Goal: Information Seeking & Learning: Learn about a topic

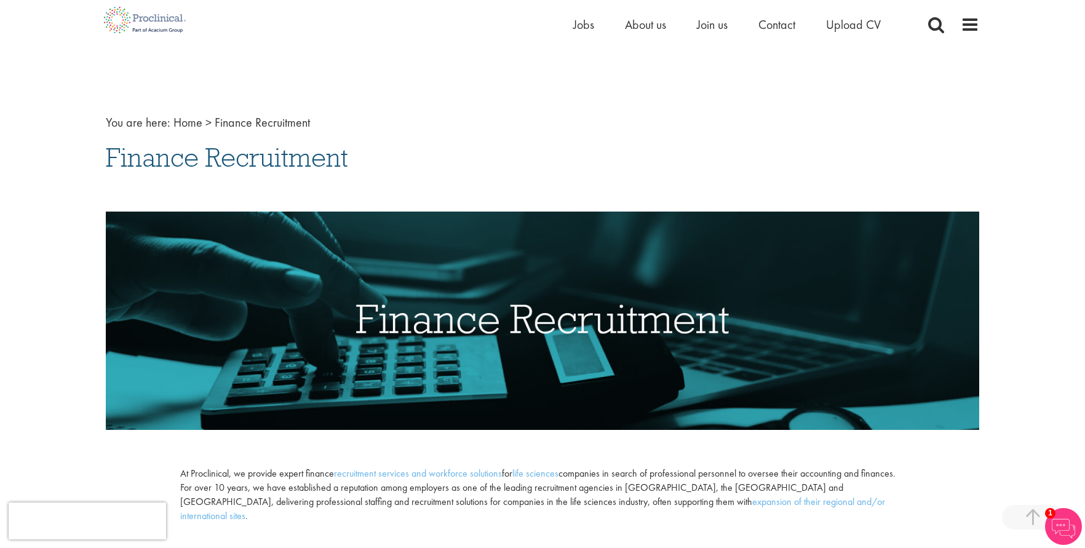
click at [621, 495] on link "expansion of their regional and/or international sites" at bounding box center [532, 508] width 705 height 27
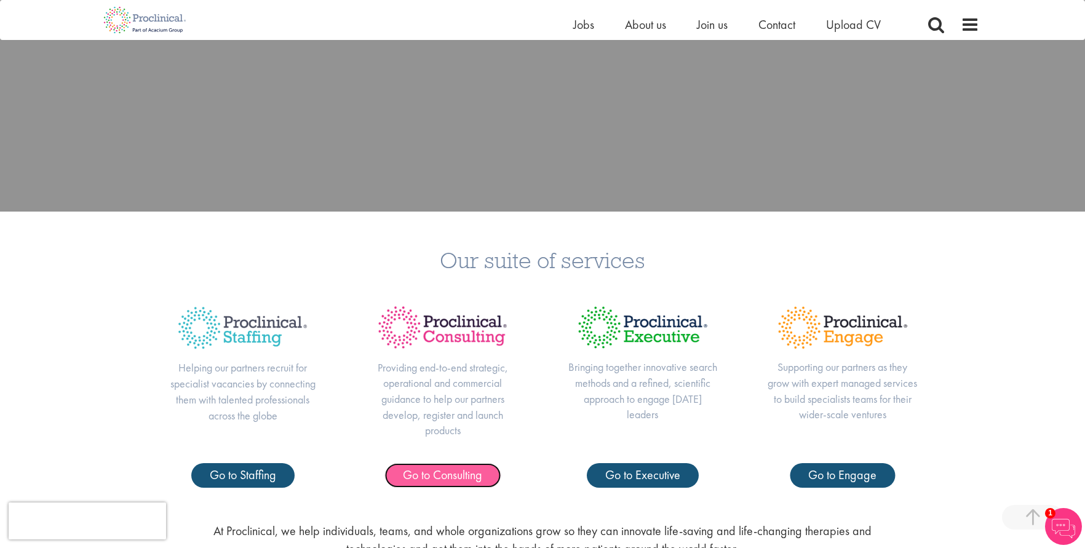
scroll to position [367, 0]
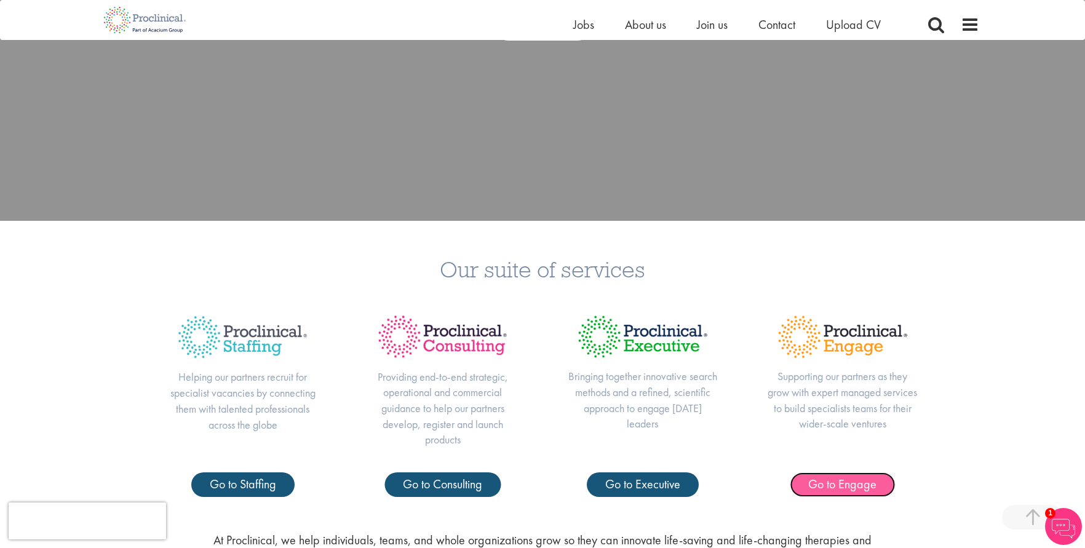
click at [851, 482] on span "Go to Engage" at bounding box center [842, 484] width 68 height 16
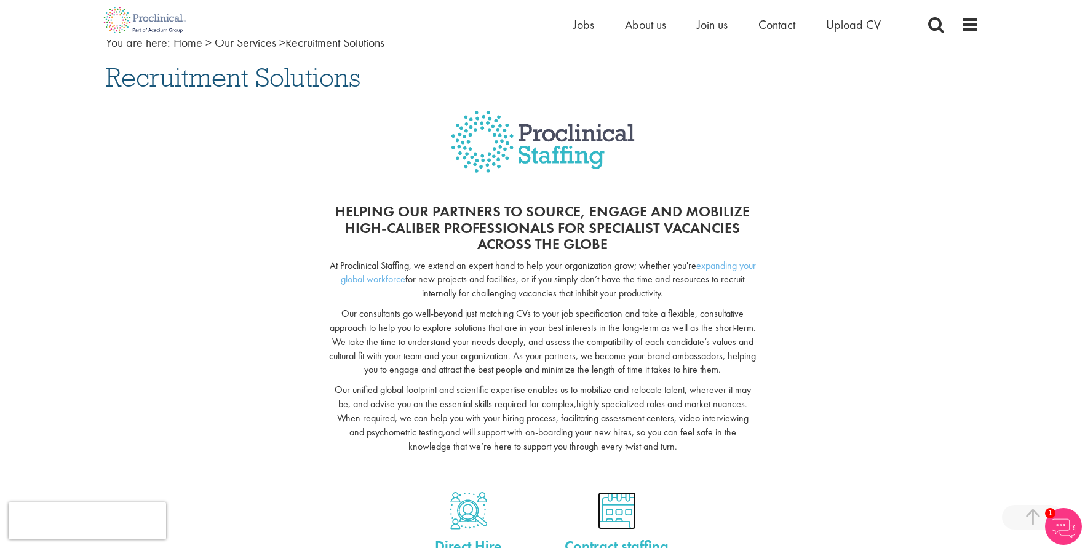
scroll to position [62, 0]
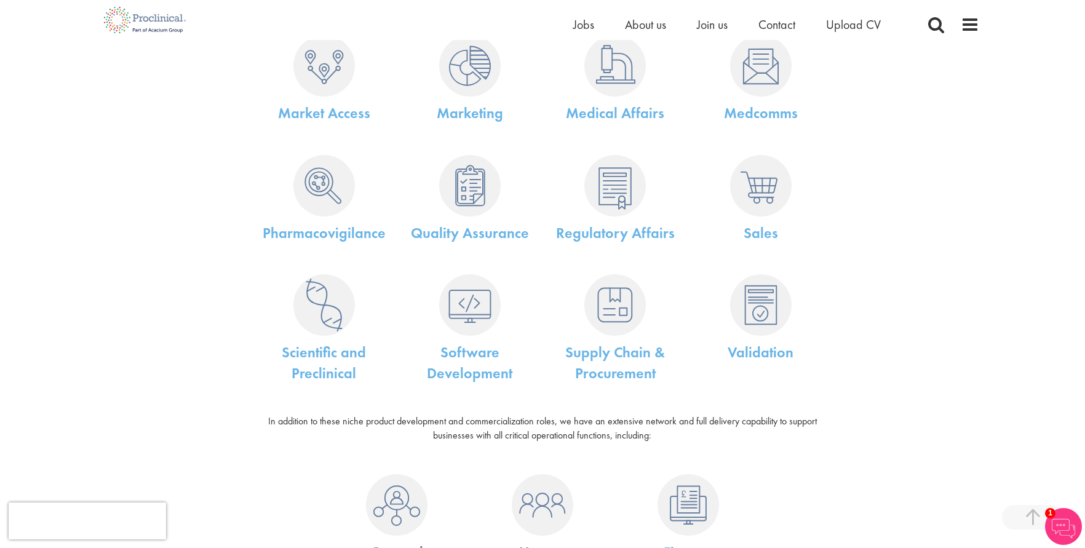
scroll to position [492, 0]
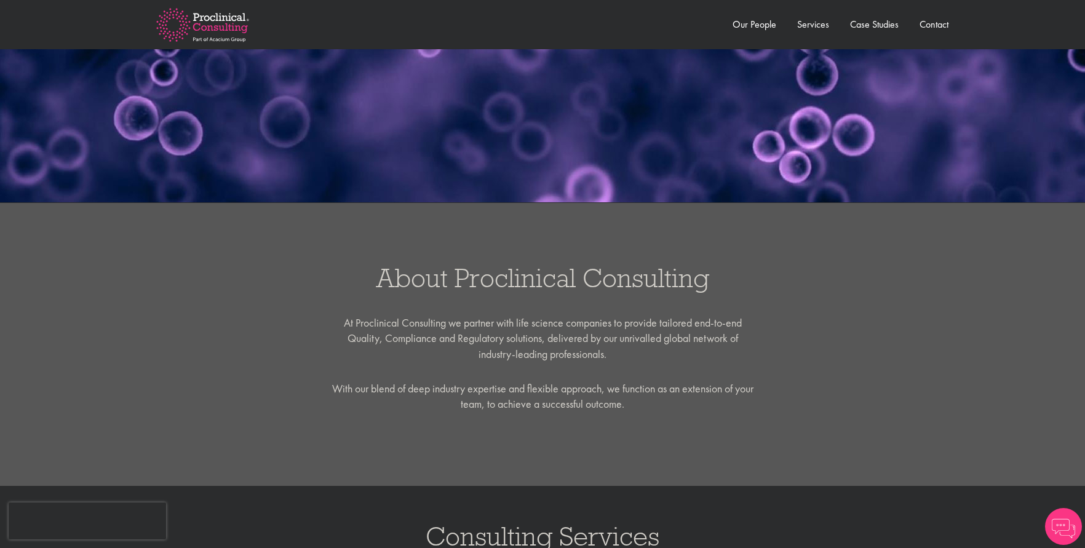
scroll to position [62, 0]
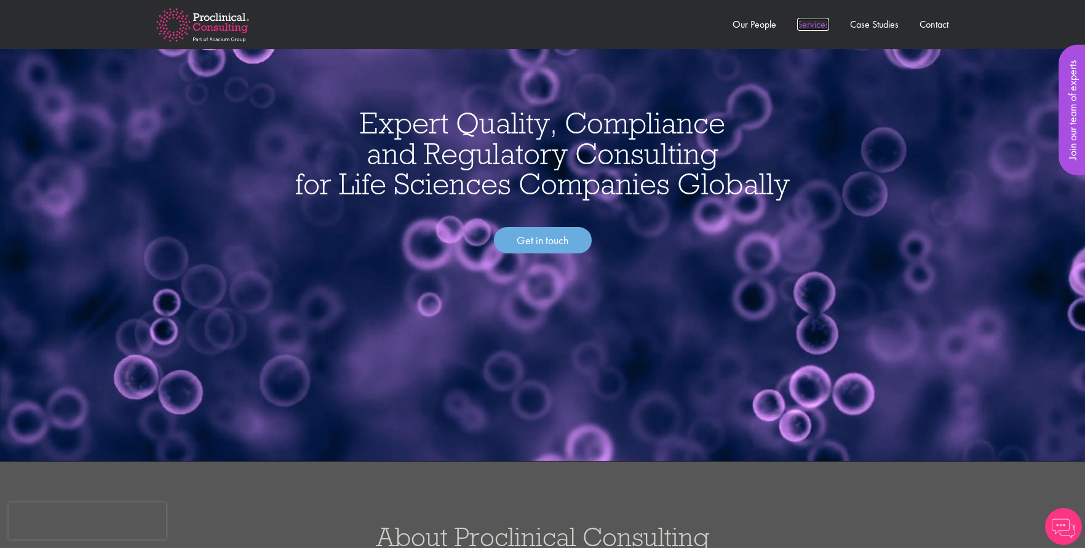
click at [816, 24] on link "Services" at bounding box center [813, 24] width 32 height 13
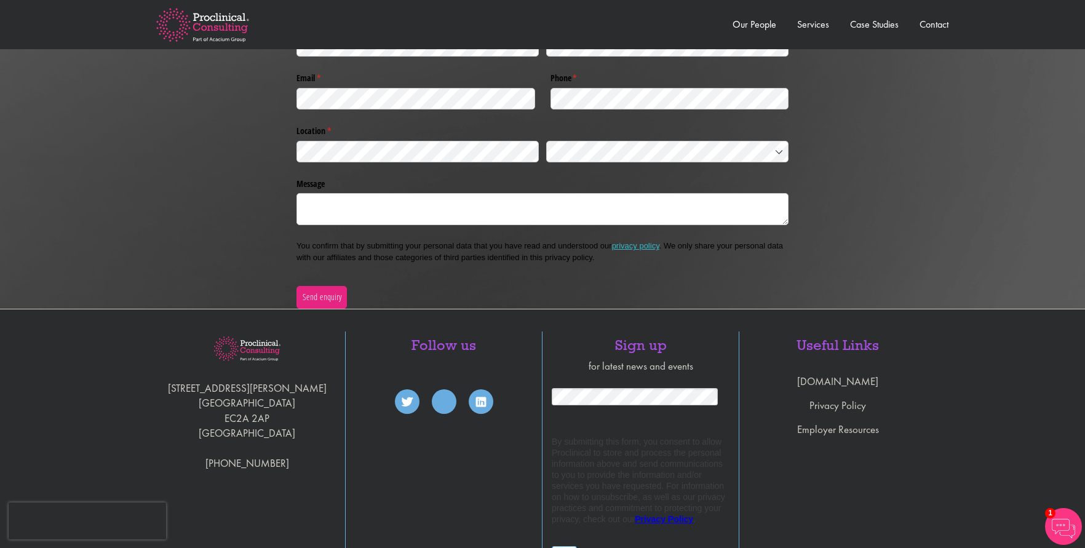
scroll to position [2878, 0]
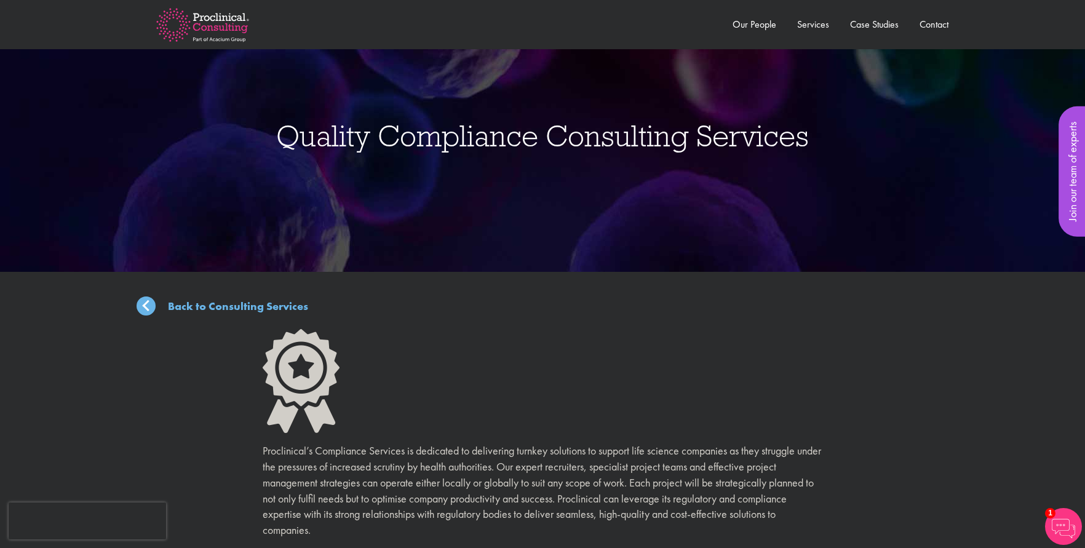
drag, startPoint x: 269, startPoint y: 139, endPoint x: 285, endPoint y: 144, distance: 16.1
click at [285, 144] on div "Quality Compliance Consulting Services ," at bounding box center [543, 136] width 1104 height 272
copy div "Quality Compliance Consulting Services ,"
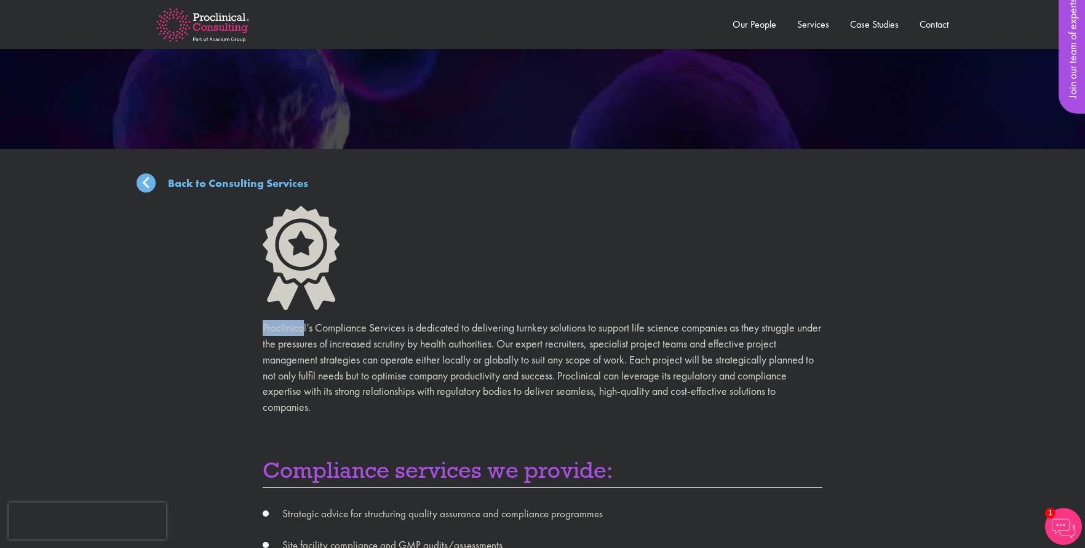
drag, startPoint x: 257, startPoint y: 327, endPoint x: 362, endPoint y: 372, distance: 114.9
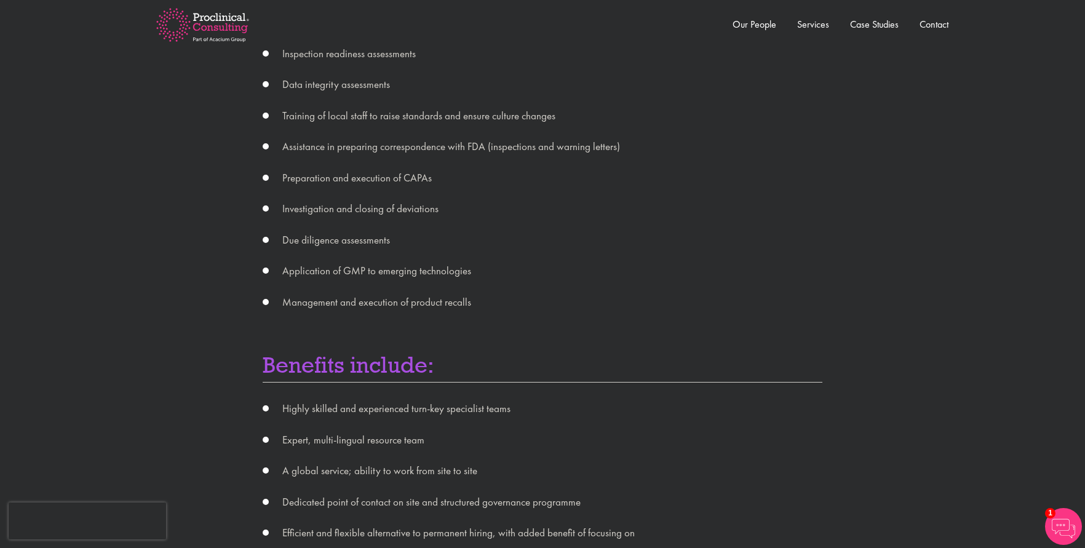
scroll to position [984, 0]
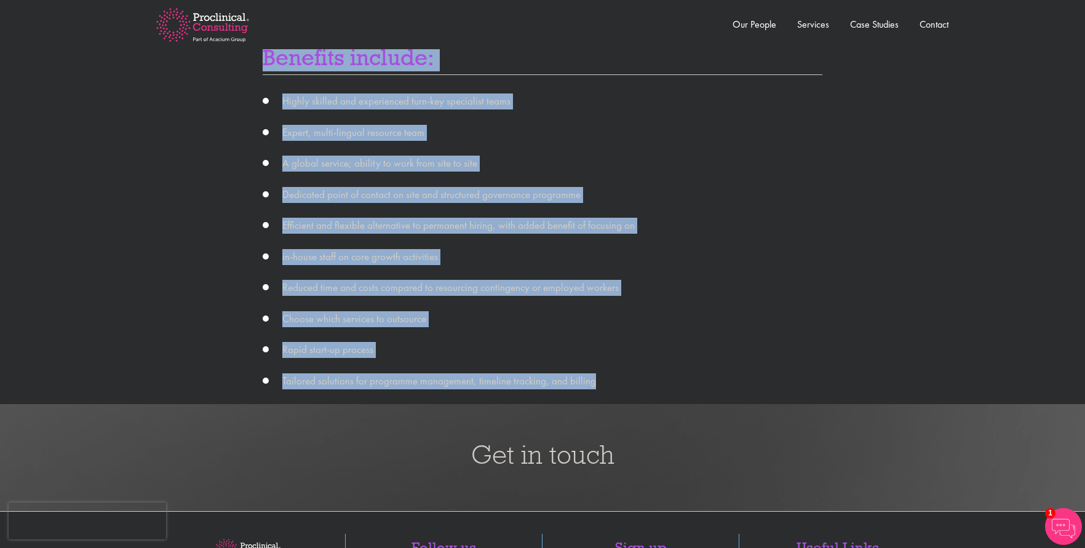
click at [647, 376] on li "Tailored solutions for programme management, timeline tracking, and billing" at bounding box center [543, 381] width 560 height 16
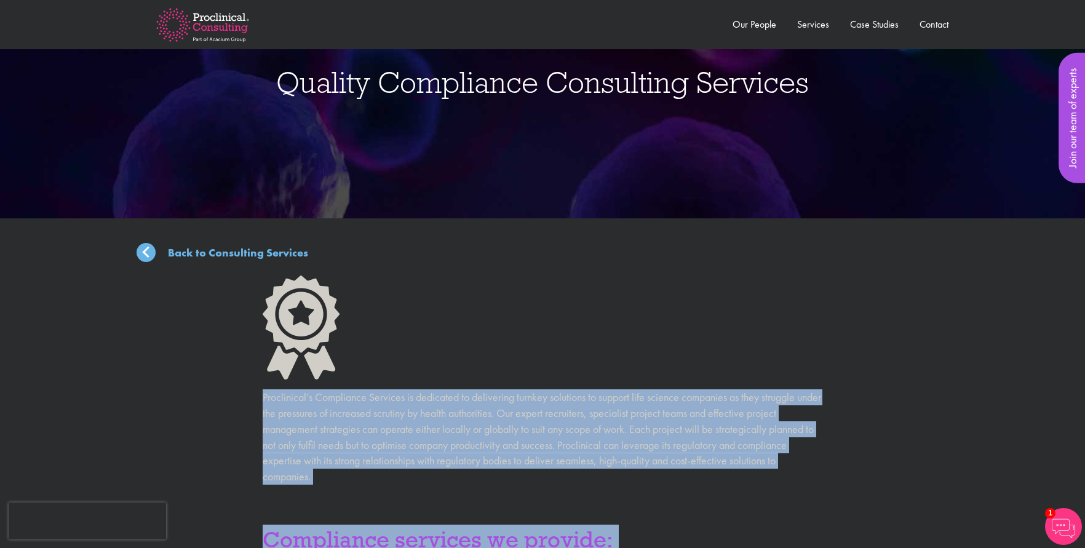
scroll to position [123, 0]
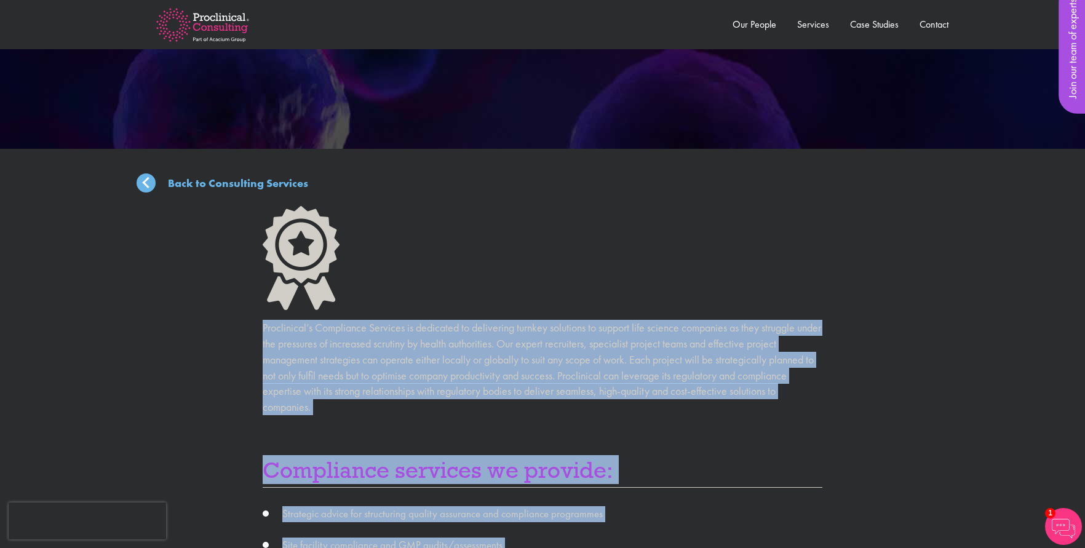
copy div "Proclinical’s Compliance Services is dedicated to delivering turnkey solutions …"
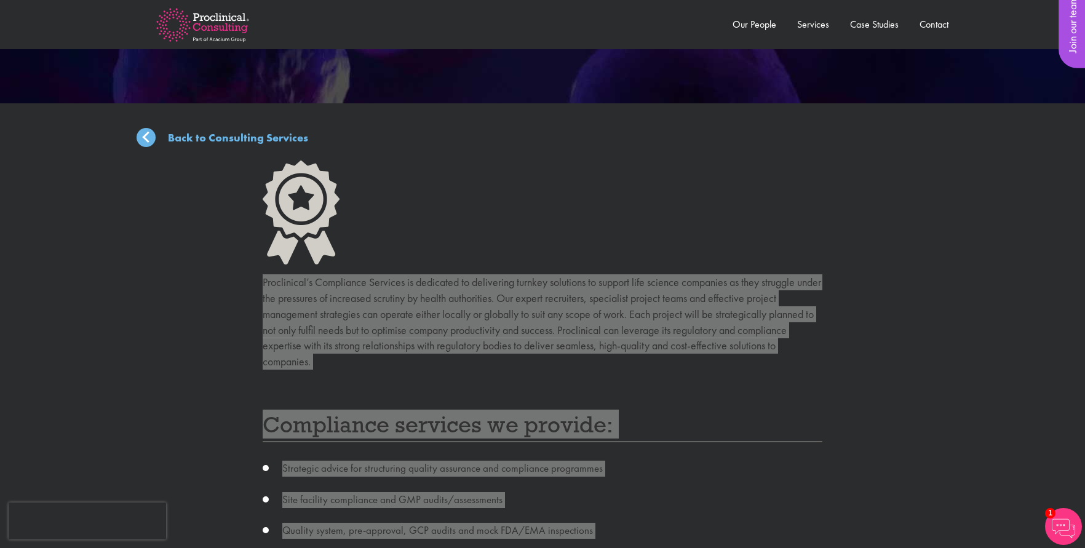
scroll to position [431, 0]
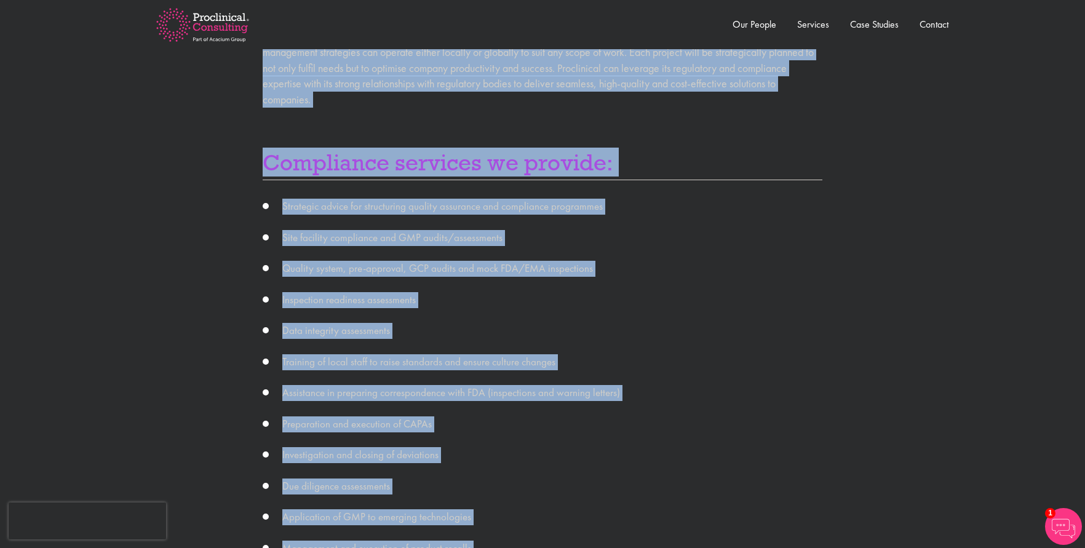
click at [477, 230] on li "Site facility compliance and GMP audits/assessments" at bounding box center [543, 238] width 560 height 16
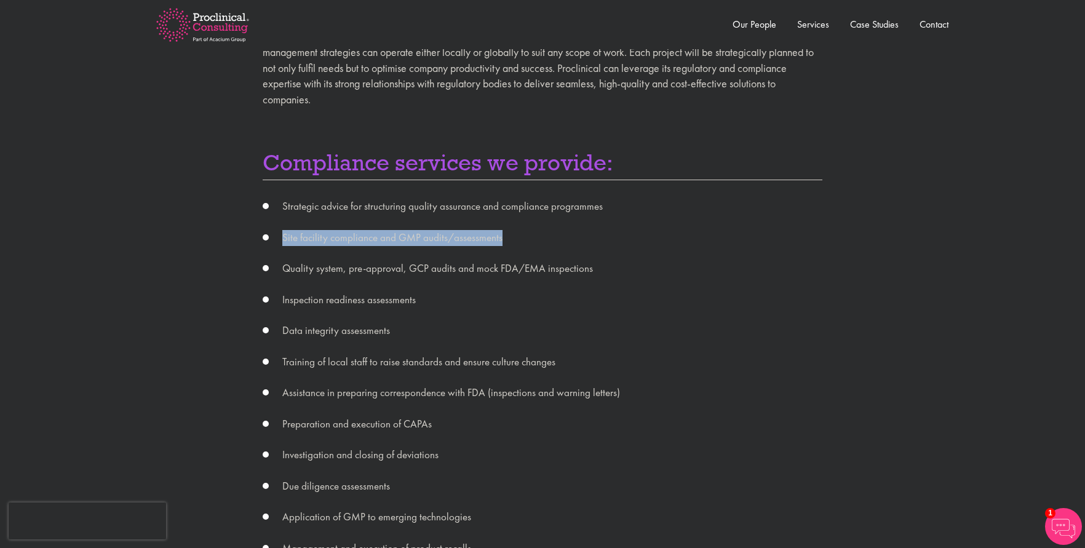
drag, startPoint x: 510, startPoint y: 236, endPoint x: 270, endPoint y: 230, distance: 240.0
click at [270, 230] on li "Site facility compliance and GMP audits/assessments" at bounding box center [543, 238] width 560 height 16
copy li "Site facility compliance and GMP audits/assessments"
click at [542, 274] on li "Quality system, pre-approval, GCP audits and mock FDA/EMA inspections" at bounding box center [543, 269] width 560 height 16
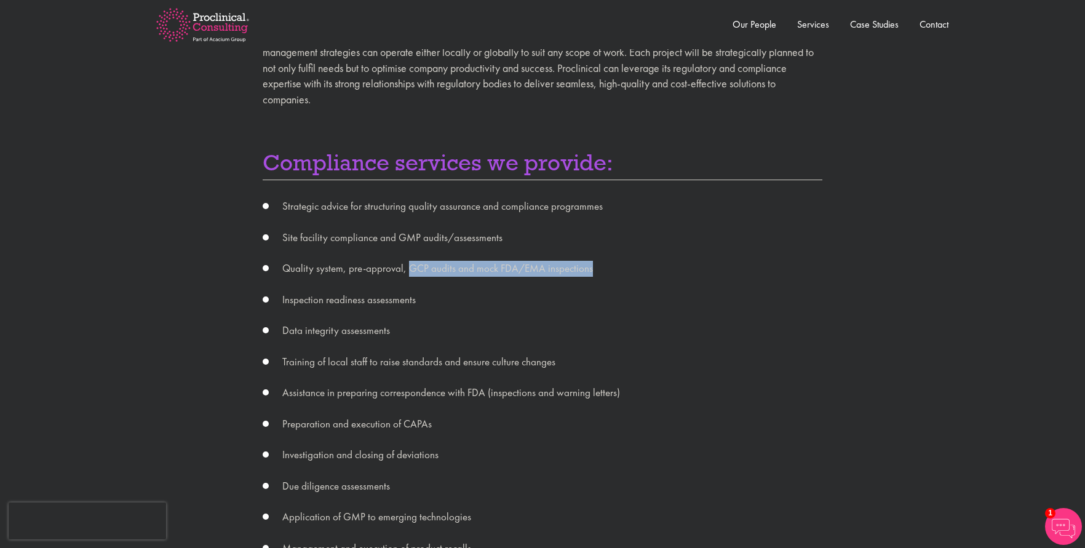
drag, startPoint x: 604, startPoint y: 271, endPoint x: 408, endPoint y: 268, distance: 196.3
click at [408, 268] on li "Quality system, pre-approval, GCP audits and mock FDA/EMA inspections" at bounding box center [543, 269] width 560 height 16
copy li "GCP audits and mock FDA/EMA inspections"
click at [342, 290] on ul "Strategic advice for structuring quality assurance and compliance programmes Si…" at bounding box center [543, 377] width 560 height 357
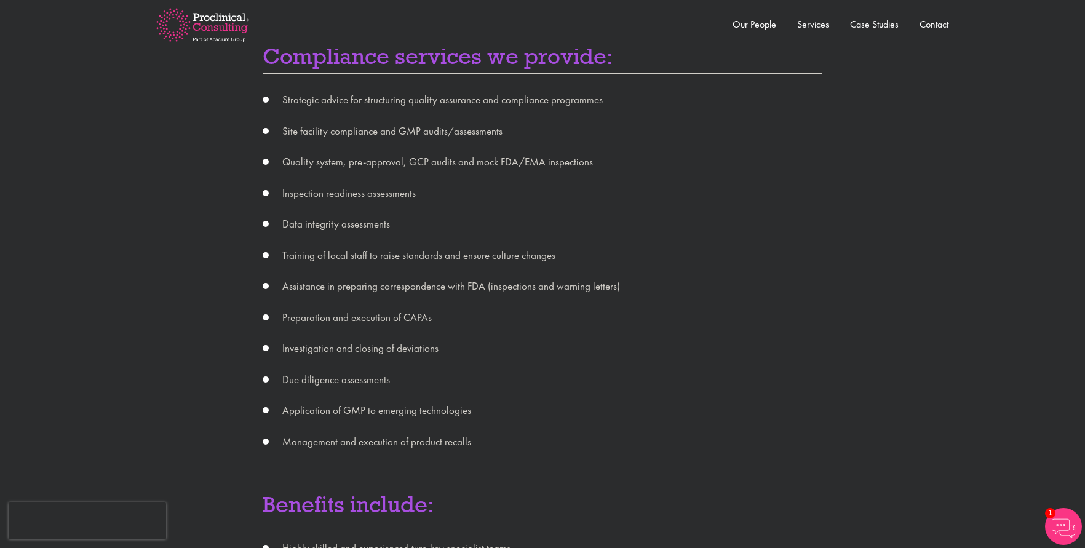
scroll to position [554, 0]
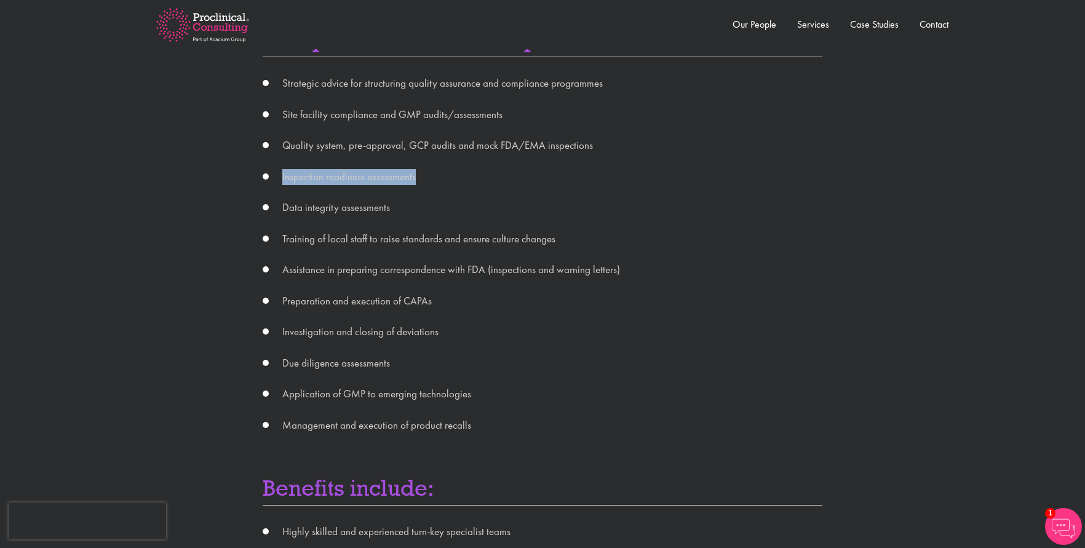
drag, startPoint x: 423, startPoint y: 172, endPoint x: 282, endPoint y: 165, distance: 141.7
click at [282, 165] on ul "Strategic advice for structuring quality assurance and compliance programmes Si…" at bounding box center [543, 254] width 560 height 357
copy li "Inspection readiness assessments"
drag, startPoint x: 518, startPoint y: 307, endPoint x: 512, endPoint y: 302, distance: 7.4
click at [518, 307] on li "Preparation and execution of CAPAs" at bounding box center [543, 301] width 560 height 16
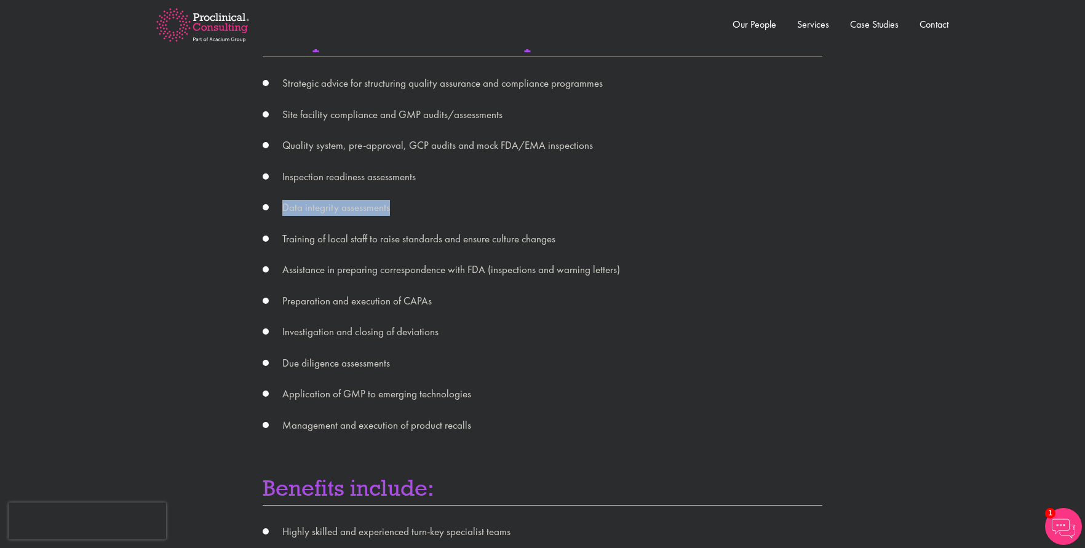
drag, startPoint x: 405, startPoint y: 214, endPoint x: 277, endPoint y: 209, distance: 128.1
click at [277, 209] on li "Data integrity assessments" at bounding box center [543, 208] width 560 height 16
copy li "Data integrity assessments"
click at [450, 348] on ul "Strategic advice for structuring quality assurance and compliance programmes Si…" at bounding box center [543, 254] width 560 height 357
drag, startPoint x: 436, startPoint y: 301, endPoint x: 404, endPoint y: 303, distance: 32.0
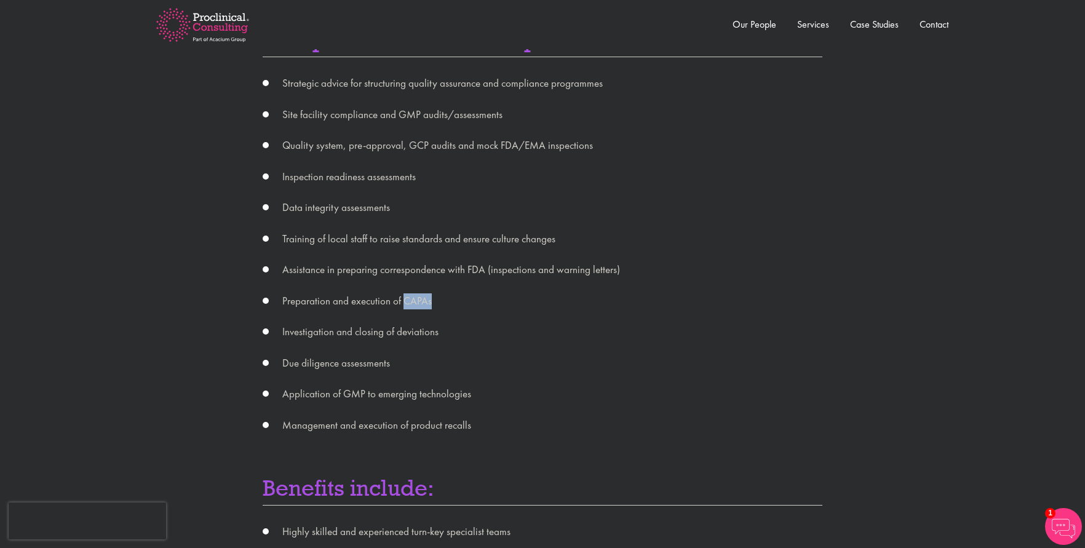
click at [404, 303] on li "Preparation and execution of CAPAs" at bounding box center [543, 301] width 560 height 16
click at [447, 306] on li "Preparation and execution of CAPAs" at bounding box center [543, 301] width 560 height 16
drag, startPoint x: 432, startPoint y: 298, endPoint x: 404, endPoint y: 300, distance: 29.0
click at [404, 300] on li "Preparation and execution of CAPAs" at bounding box center [543, 301] width 560 height 16
copy li "CAPAs"
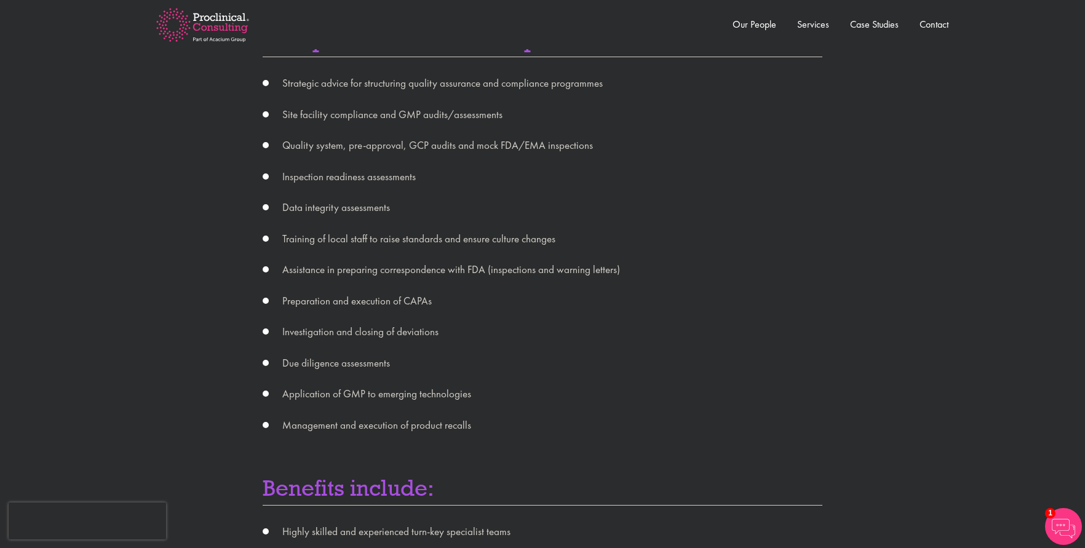
click at [416, 362] on li "Due diligence assessments" at bounding box center [543, 364] width 560 height 16
drag, startPoint x: 411, startPoint y: 364, endPoint x: 279, endPoint y: 365, distance: 132.3
click at [278, 365] on li "Due diligence assessments" at bounding box center [543, 364] width 560 height 16
copy li "Due diligence assessments"
click at [479, 391] on li "Application of GMP to emerging technologies" at bounding box center [543, 394] width 560 height 16
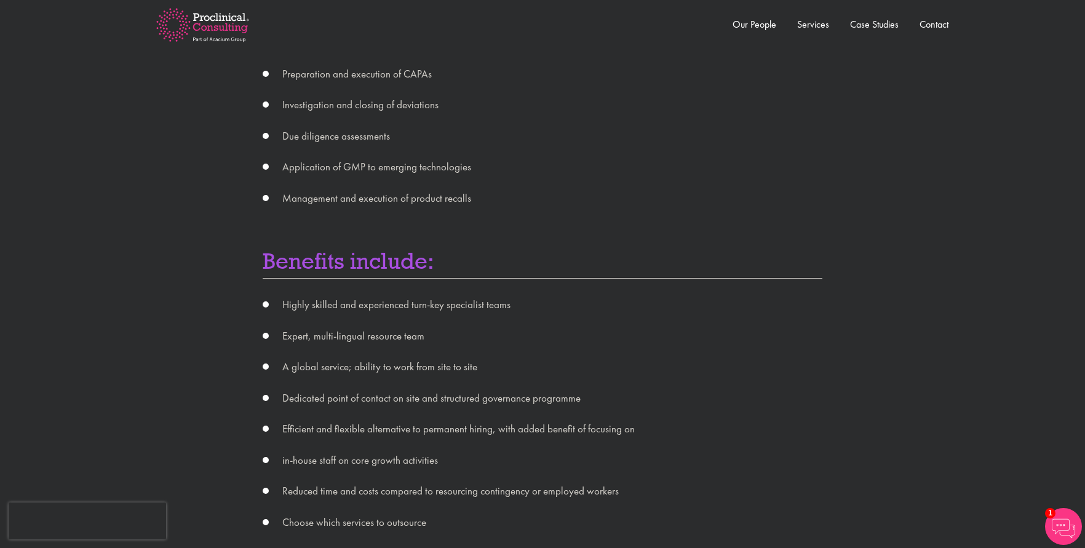
scroll to position [800, 0]
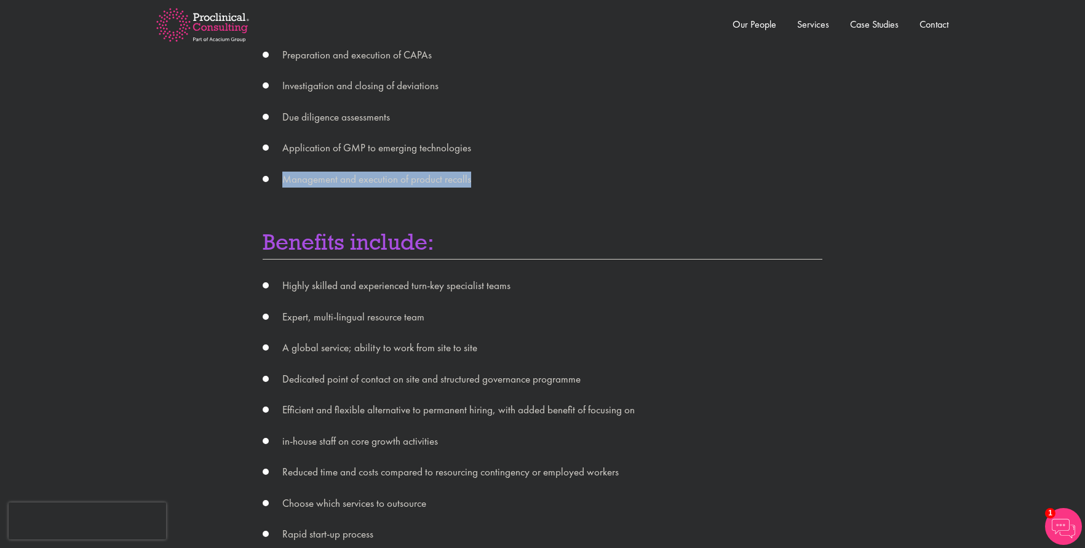
drag, startPoint x: 474, startPoint y: 177, endPoint x: 284, endPoint y: 169, distance: 190.3
click at [284, 169] on ul "Strategic advice for structuring quality assurance and compliance programmes Si…" at bounding box center [543, 8] width 560 height 357
copy li "Management and execution of product recalls"
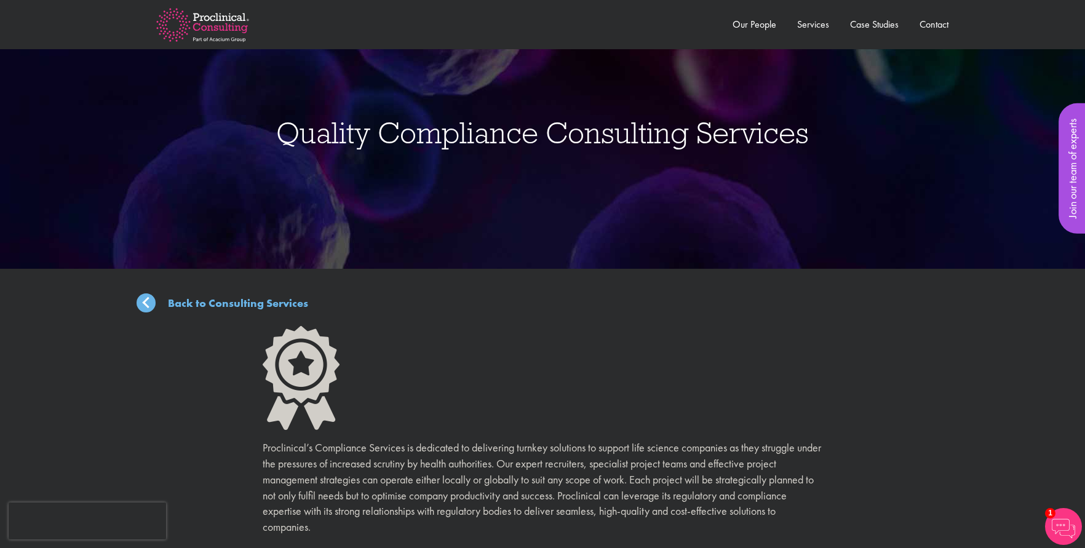
scroll to position [0, 0]
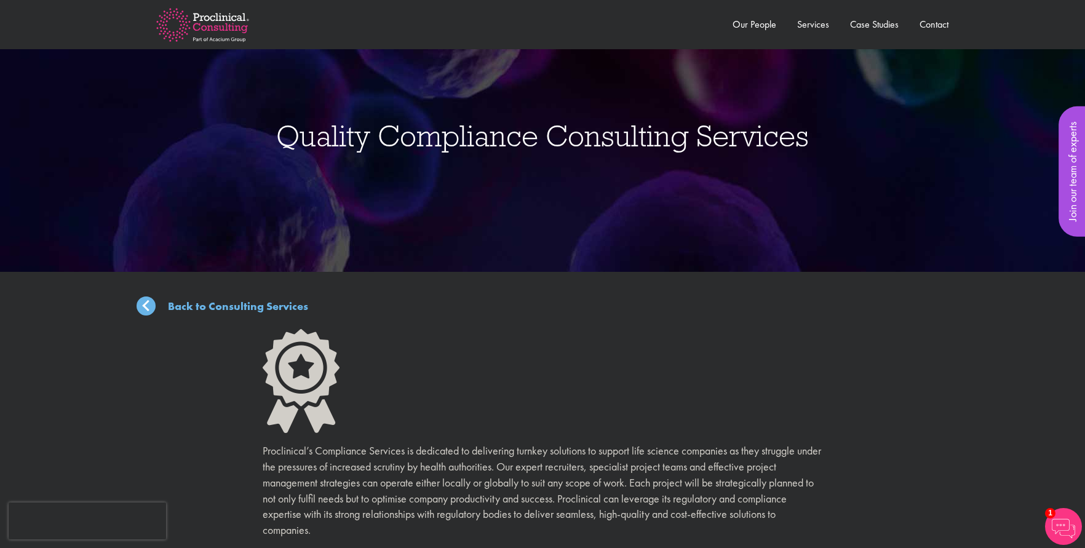
drag, startPoint x: 274, startPoint y: 143, endPoint x: 284, endPoint y: 128, distance: 18.3
click at [284, 128] on div "Quality Compliance Consulting Services ," at bounding box center [543, 136] width 1104 height 272
copy div "Quality Compliance Consulting Services ,"
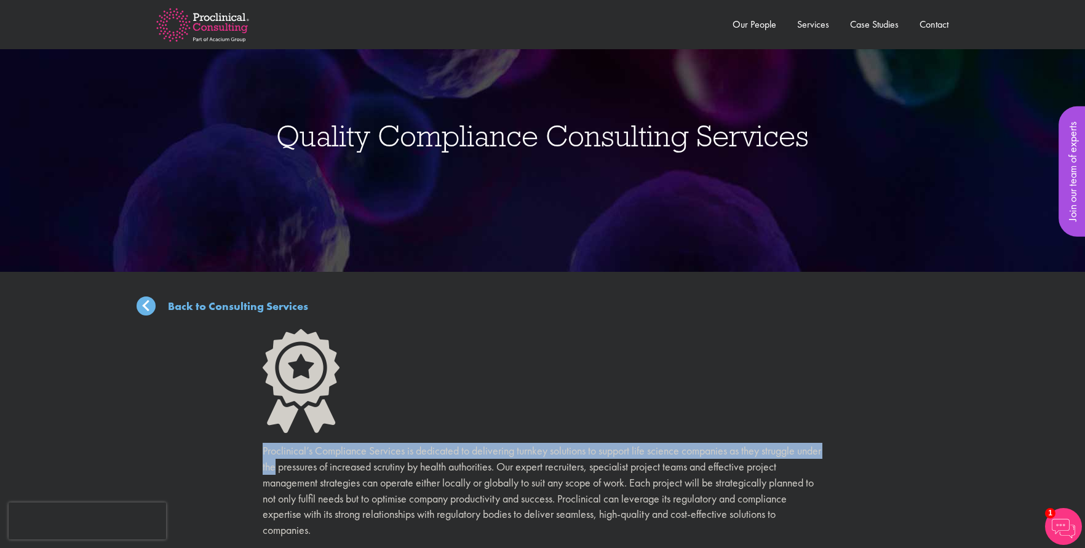
drag, startPoint x: 281, startPoint y: 456, endPoint x: 353, endPoint y: 488, distance: 78.5
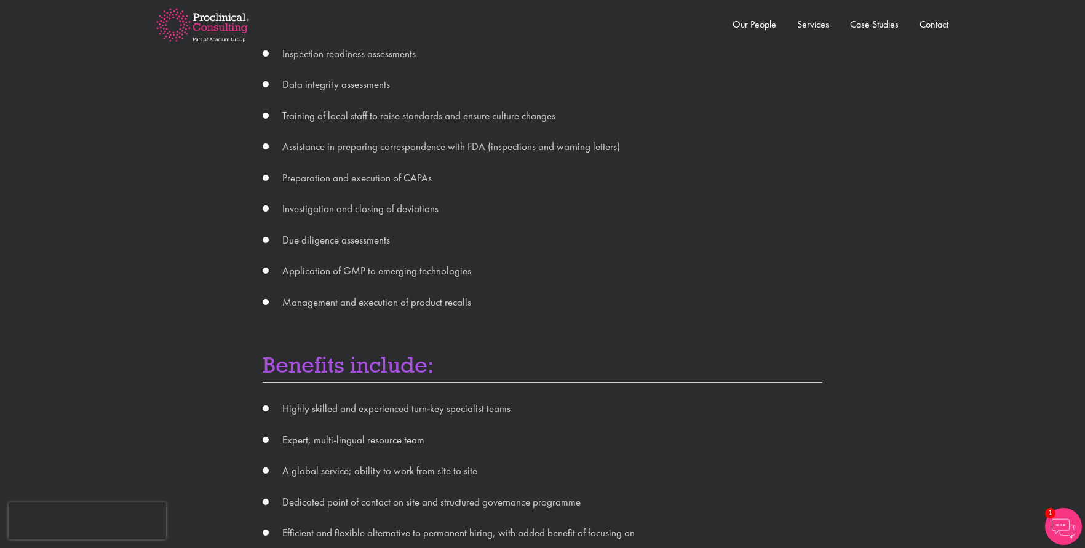
scroll to position [984, 0]
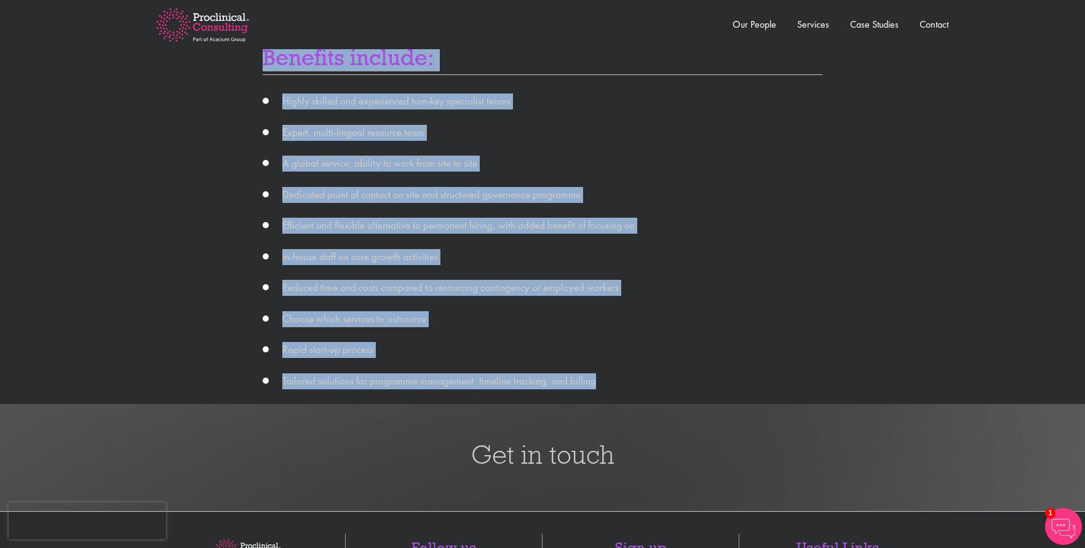
click at [618, 382] on li "Tailored solutions for programme management, timeline tracking, and billing" at bounding box center [543, 381] width 560 height 16
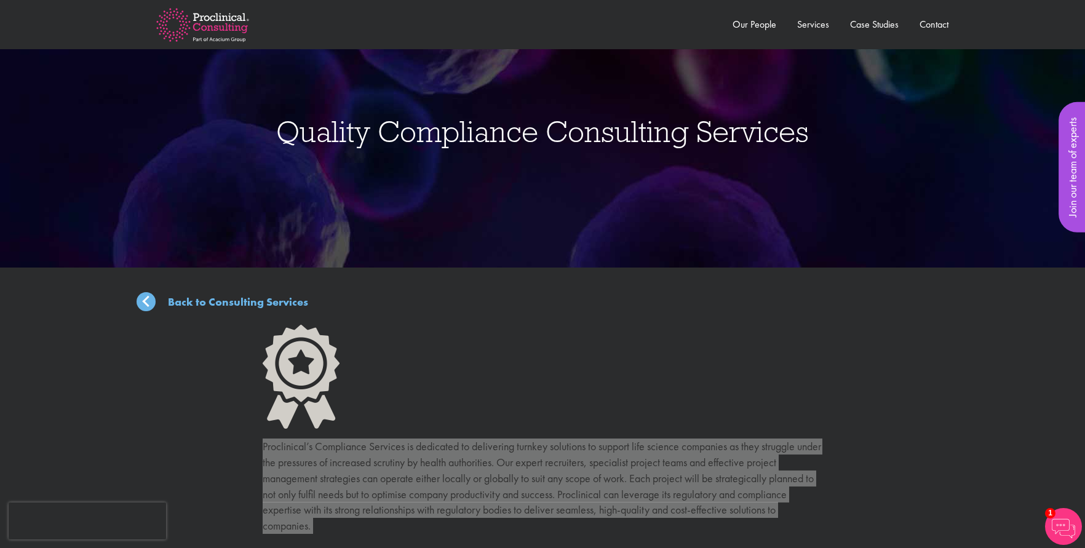
scroll to position [0, 0]
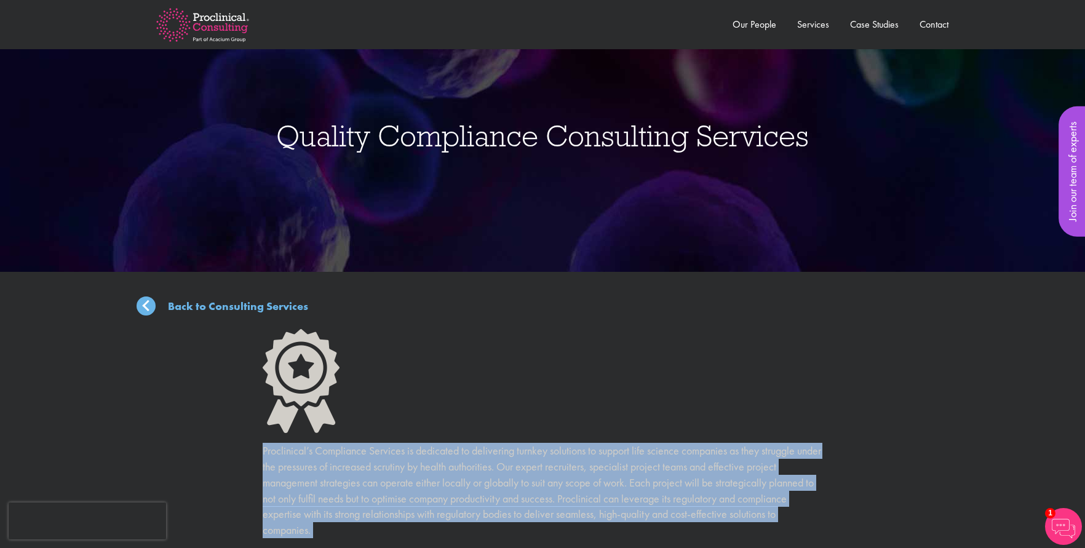
click at [272, 142] on div "," at bounding box center [542, 136] width 1085 height 272
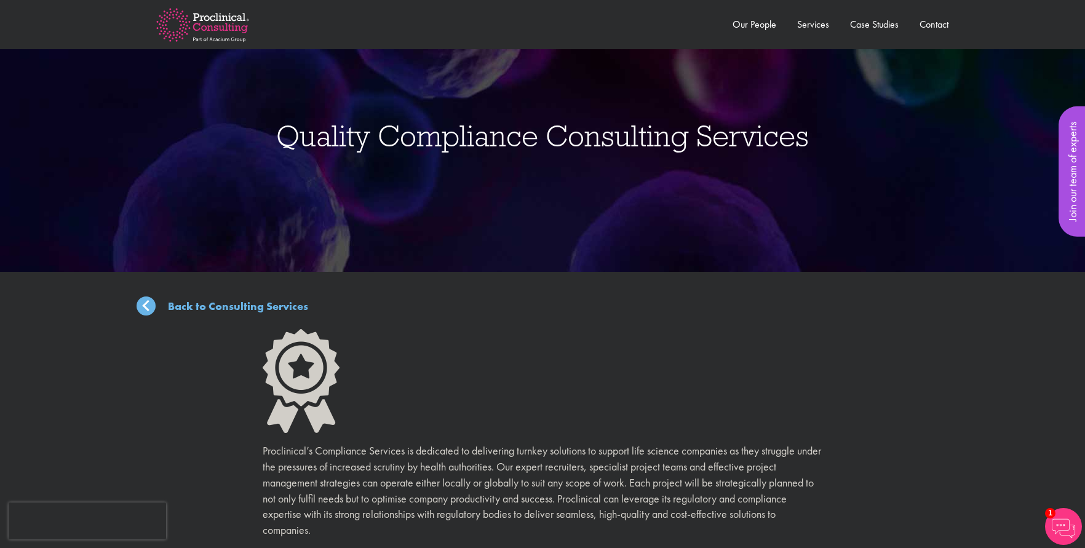
click at [279, 136] on div "Quality Compliance Consulting Services ," at bounding box center [543, 136] width 1104 height 272
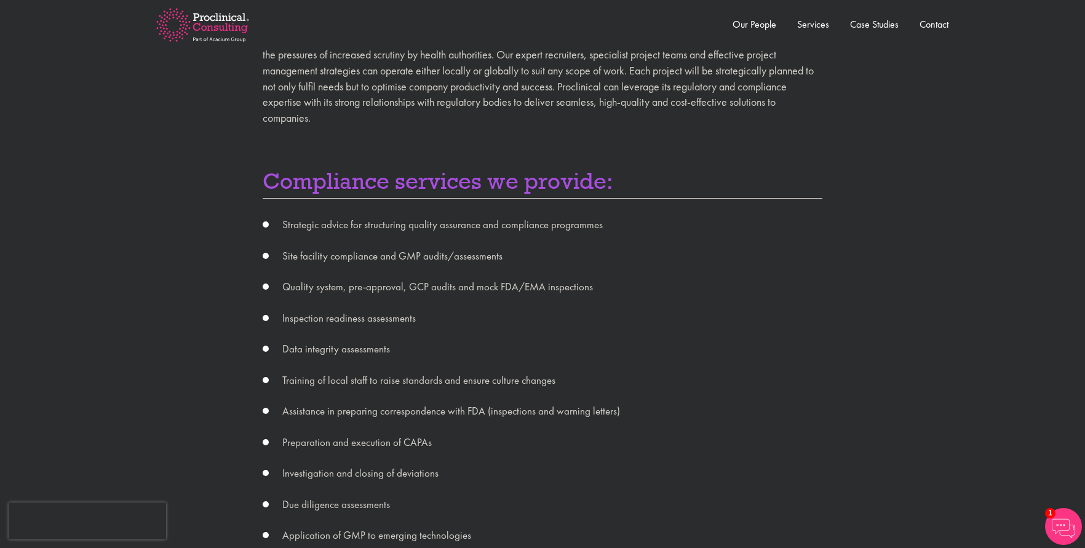
scroll to position [431, 0]
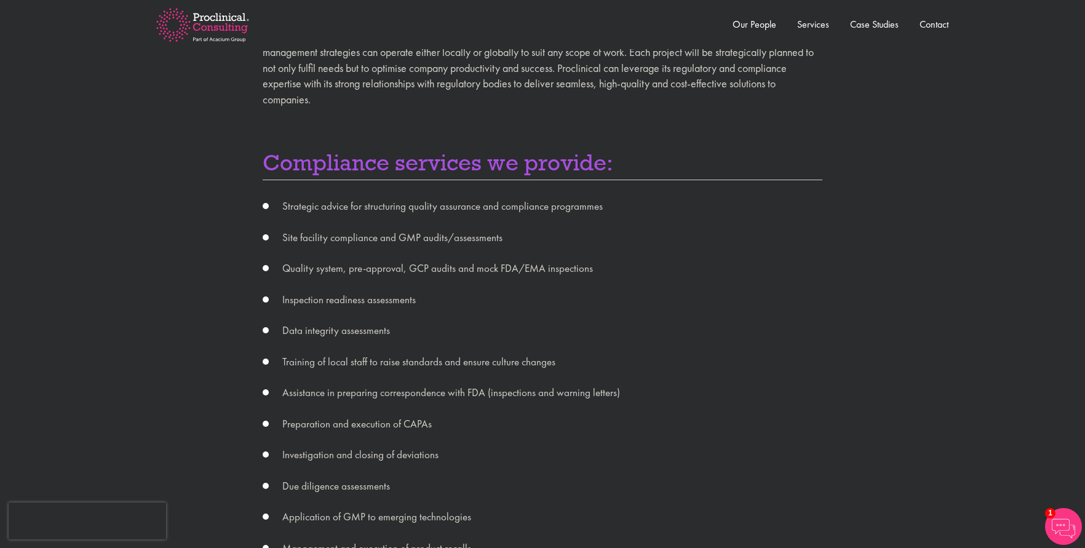
drag, startPoint x: 603, startPoint y: 367, endPoint x: 620, endPoint y: 377, distance: 19.6
click at [603, 367] on li "Training of local staff to raise standards and ensure culture changes" at bounding box center [543, 362] width 560 height 16
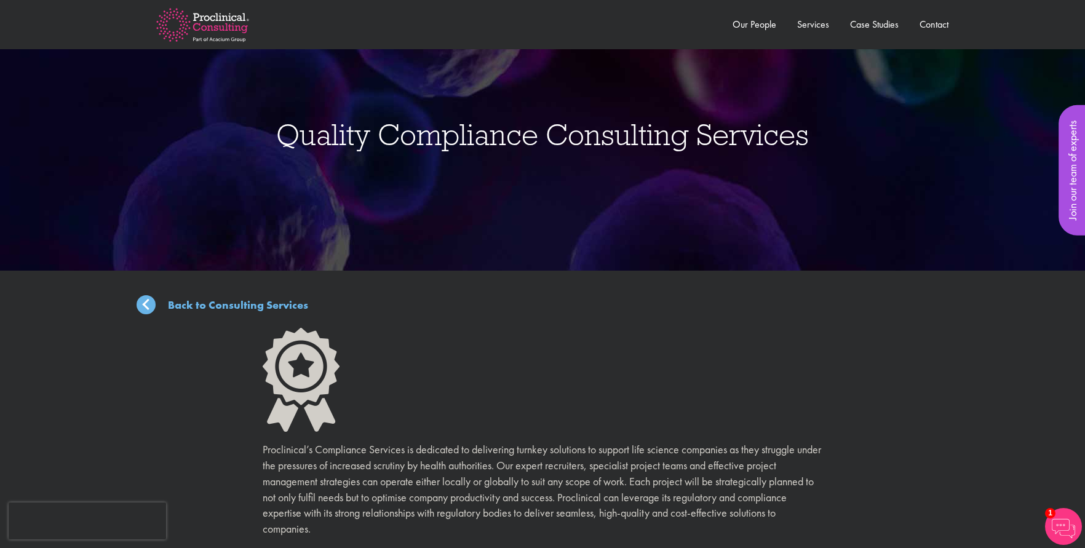
scroll to position [0, 0]
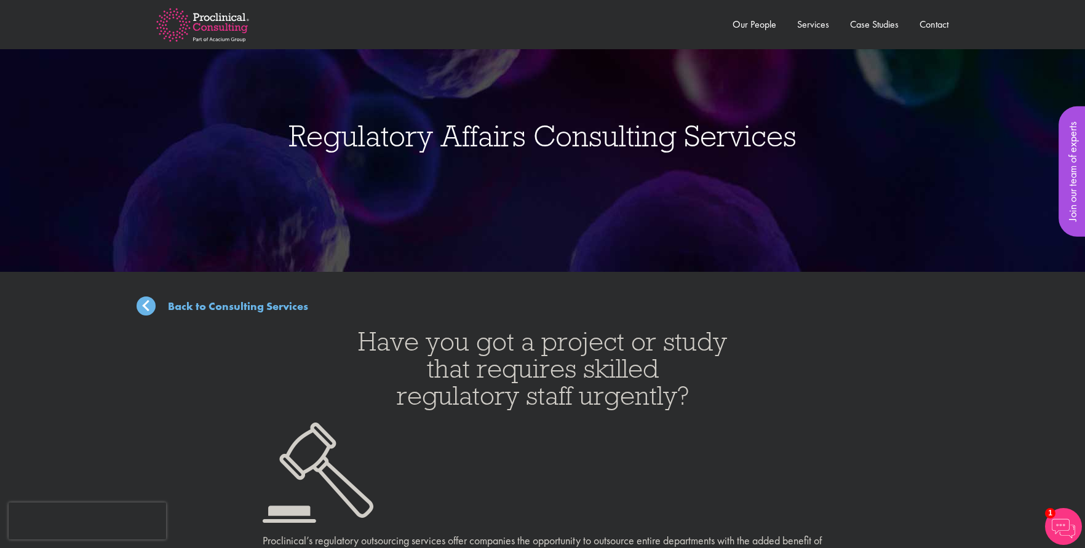
click at [484, 139] on span "Regulatory Affairs Consulting Services" at bounding box center [543, 136] width 508 height 38
drag, startPoint x: 817, startPoint y: 138, endPoint x: 296, endPoint y: 132, distance: 521.1
click at [296, 132] on div "Regulatory Affairs Consulting Services ," at bounding box center [543, 136] width 1104 height 272
copy div "Regulatory Affairs Consulting Services ,"
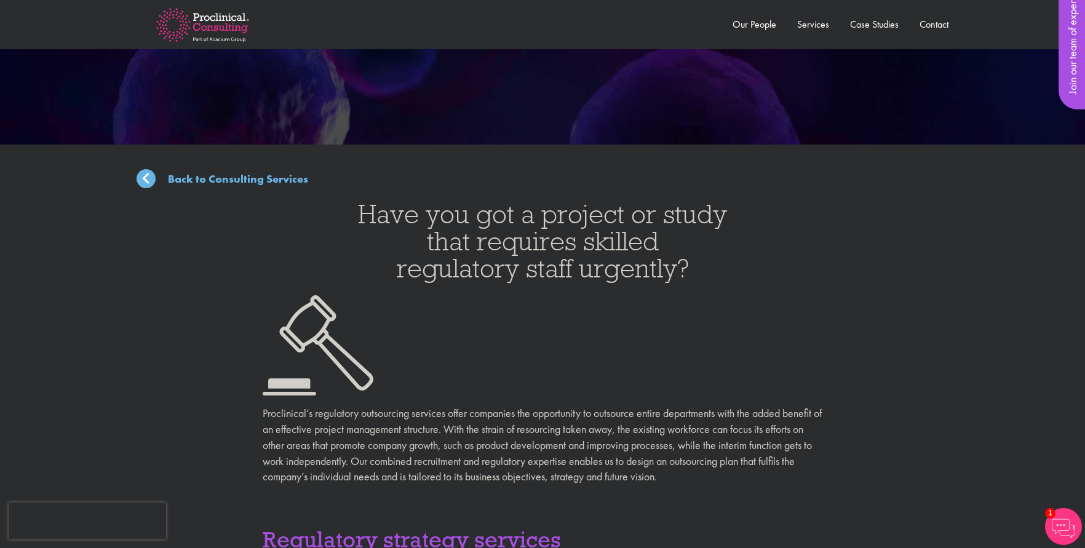
scroll to position [123, 0]
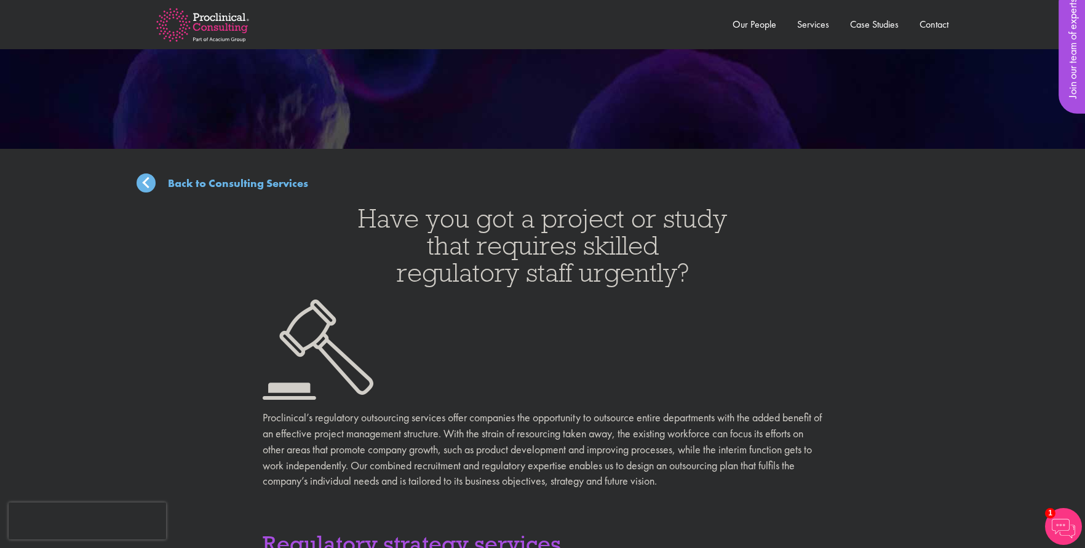
drag, startPoint x: 456, startPoint y: 236, endPoint x: 449, endPoint y: 241, distance: 8.4
click at [456, 236] on h3 "Have you got a project or study that requires skilled regulatory staff urgently?" at bounding box center [543, 245] width 560 height 81
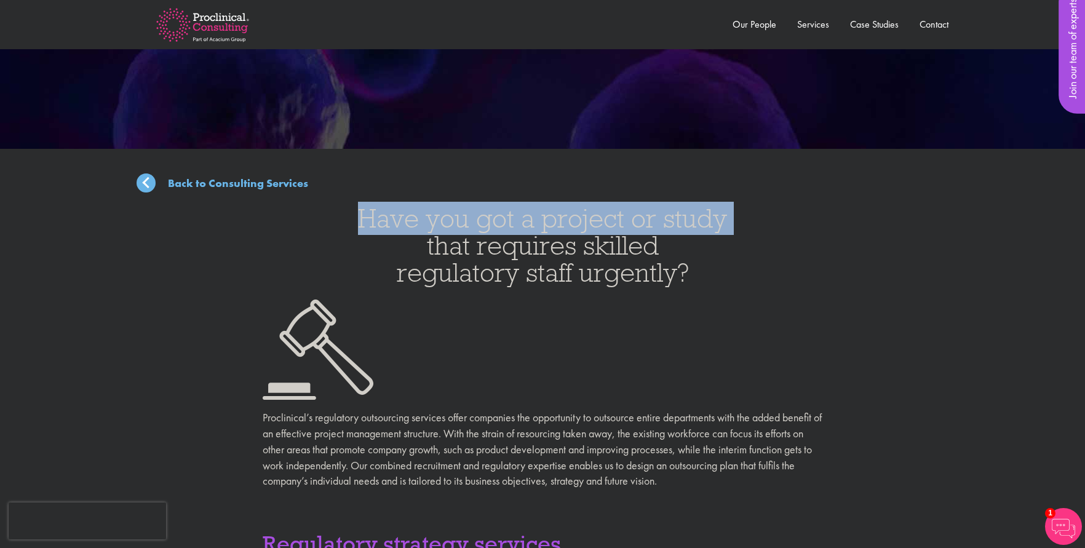
drag, startPoint x: 415, startPoint y: 237, endPoint x: 440, endPoint y: 253, distance: 29.7
click at [432, 241] on h3 "Have you got a project or study that requires skilled regulatory staff urgently?" at bounding box center [543, 245] width 560 height 81
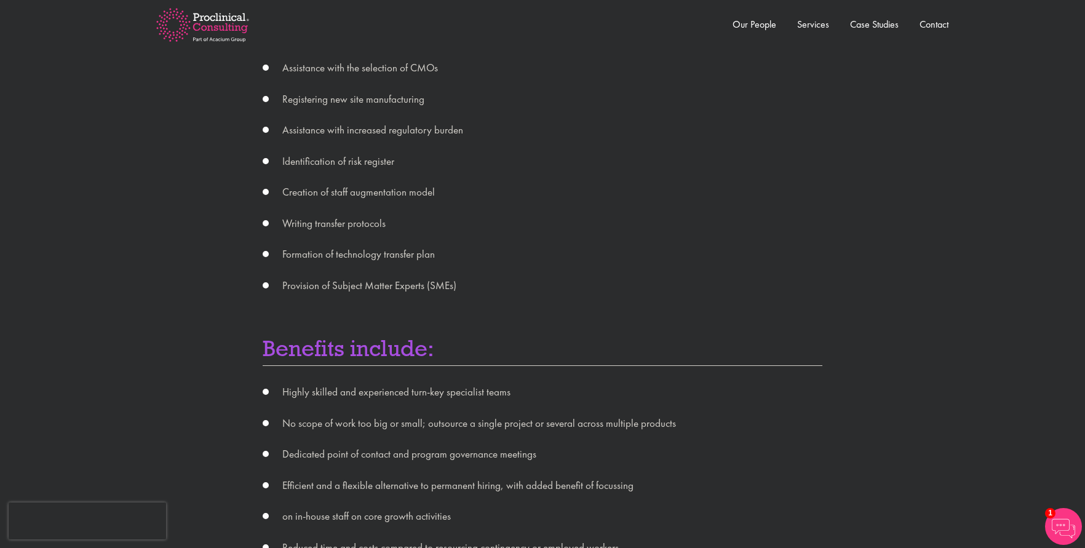
scroll to position [1599, 0]
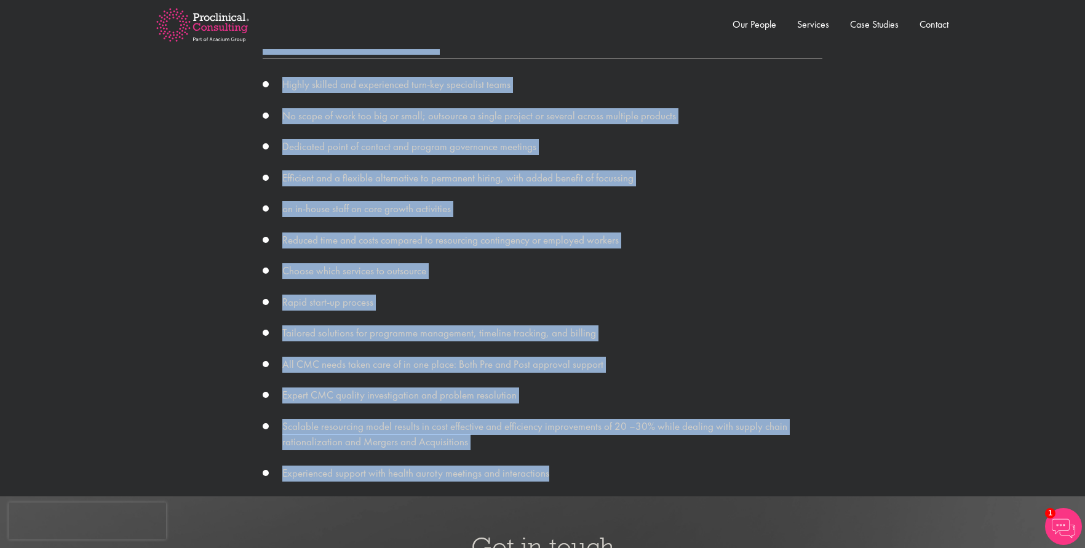
click at [585, 474] on li "Experienced support with health auroty meetings and interactions" at bounding box center [543, 474] width 560 height 16
copy div "Lore ips dol s ametcon ad elits doei temporin utlabor etdolorema aliqu enimadmi…"
drag, startPoint x: 498, startPoint y: 246, endPoint x: 507, endPoint y: 253, distance: 11.4
click at [498, 246] on li "Reduced time and costs compared to resourcing contingency or employed workers" at bounding box center [543, 241] width 560 height 16
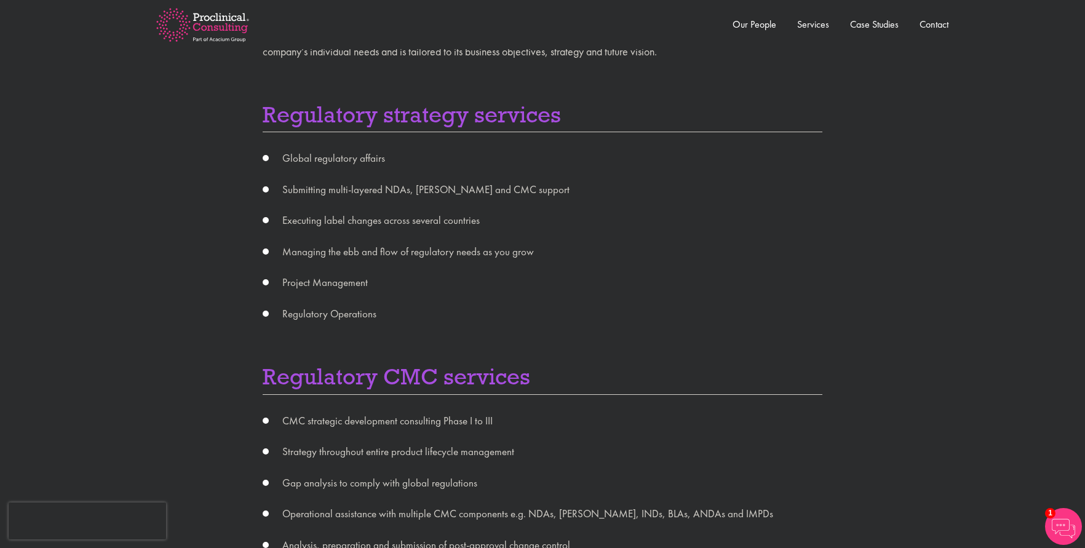
scroll to position [492, 0]
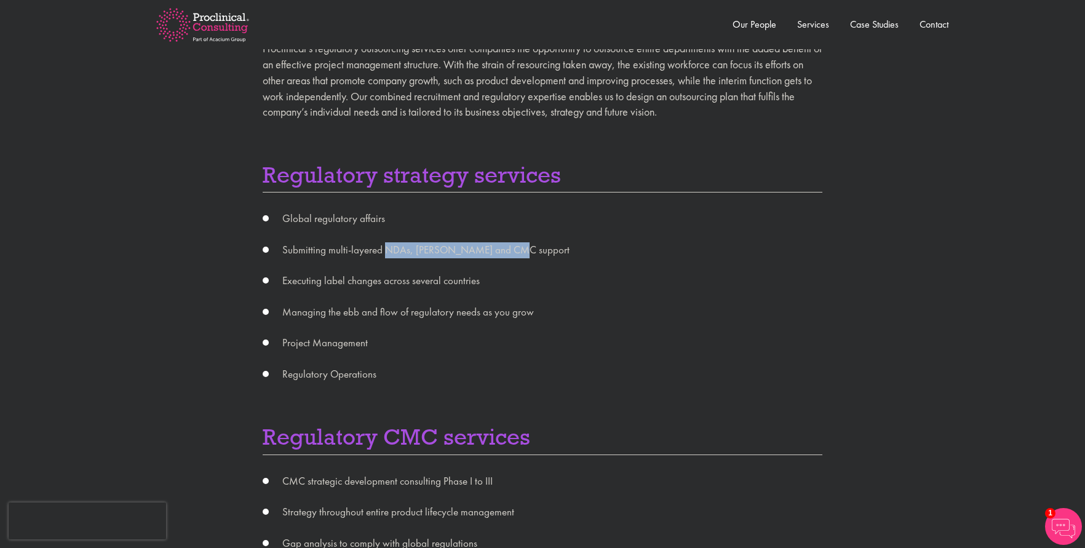
drag, startPoint x: 528, startPoint y: 250, endPoint x: 386, endPoint y: 255, distance: 142.2
click at [386, 255] on li "Submitting multi-layered NDAs, [PERSON_NAME] and CMC support" at bounding box center [543, 250] width 560 height 16
click at [450, 269] on ul "Global regulatory affairs Submitting multi-layered NDAs, MAAs and CMC support E…" at bounding box center [543, 296] width 560 height 171
drag, startPoint x: 530, startPoint y: 249, endPoint x: 461, endPoint y: 253, distance: 68.5
click at [461, 253] on li "Submitting multi-layered NDAs, MAAs and CMC support" at bounding box center [543, 250] width 560 height 16
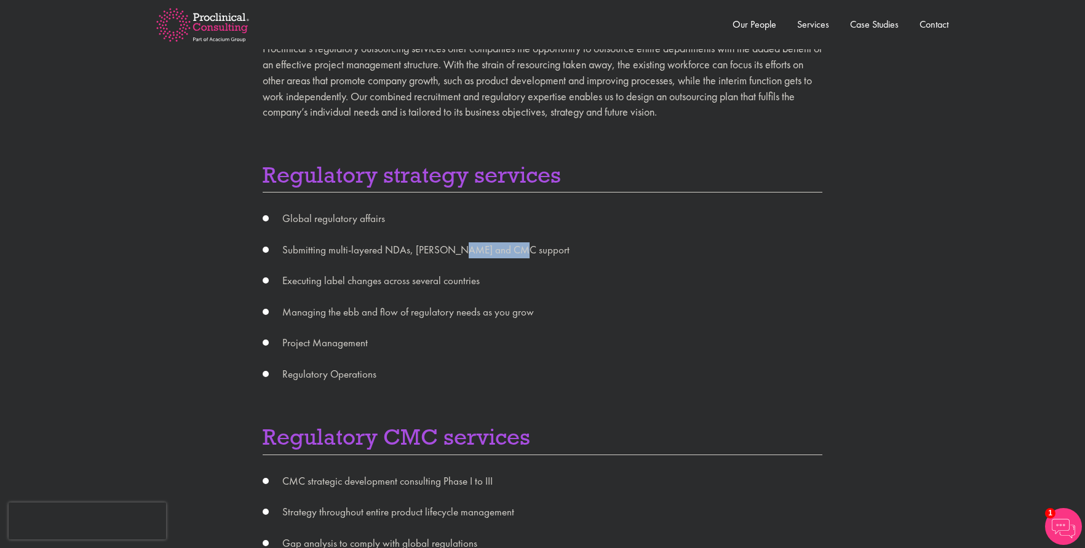
copy li "CMC support"
click at [437, 294] on ul "Global regulatory affairs Submitting multi-layered NDAs, MAAs and CMC support E…" at bounding box center [543, 296] width 560 height 171
drag, startPoint x: 384, startPoint y: 249, endPoint x: 403, endPoint y: 248, distance: 19.1
click at [403, 248] on li "Submitting multi-layered NDAs, MAAs and CMC support" at bounding box center [543, 250] width 560 height 16
copy li "NDA"
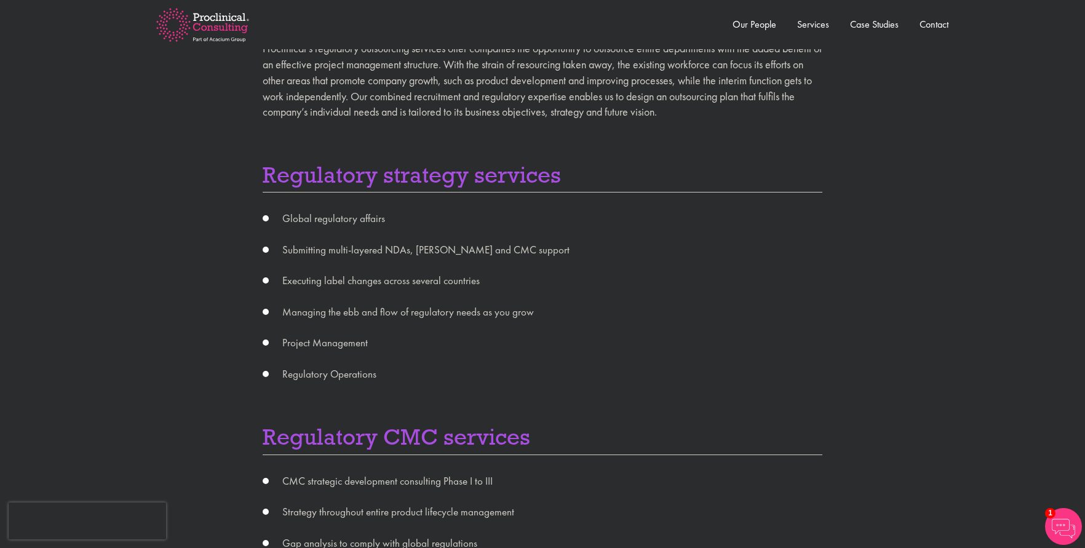
click at [429, 365] on ul "Global regulatory affairs Submitting multi-layered NDAs, MAAs and CMC support E…" at bounding box center [543, 296] width 560 height 171
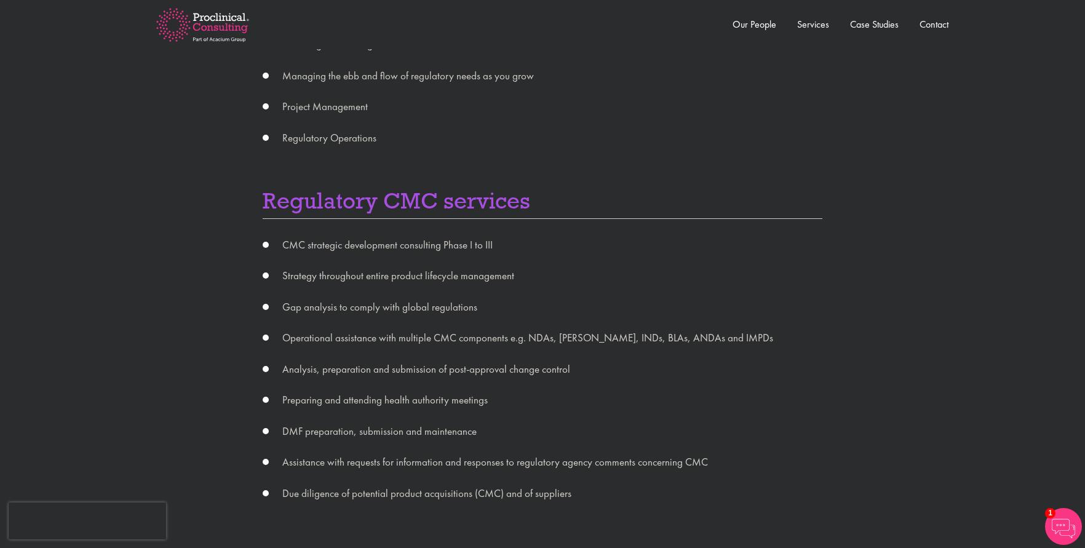
scroll to position [738, 0]
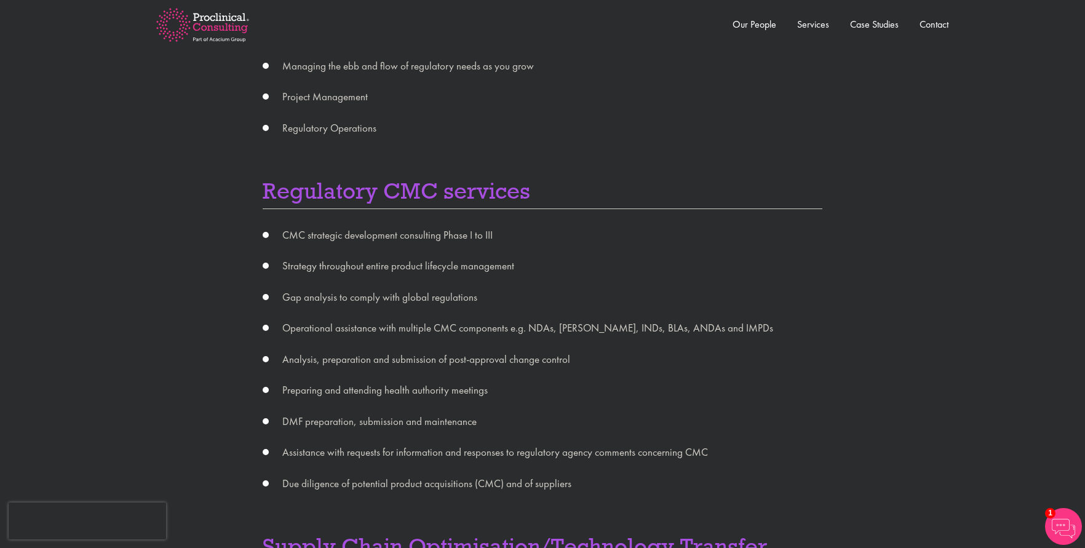
click at [384, 312] on ul "CMC strategic development consulting Phase I to III Strategy throughout entire …" at bounding box center [543, 360] width 560 height 265
drag, startPoint x: 325, startPoint y: 301, endPoint x: 284, endPoint y: 299, distance: 40.6
click at [284, 299] on li "Gap analysis to comply with global regulations" at bounding box center [543, 298] width 560 height 16
copy li "Gap analysis"
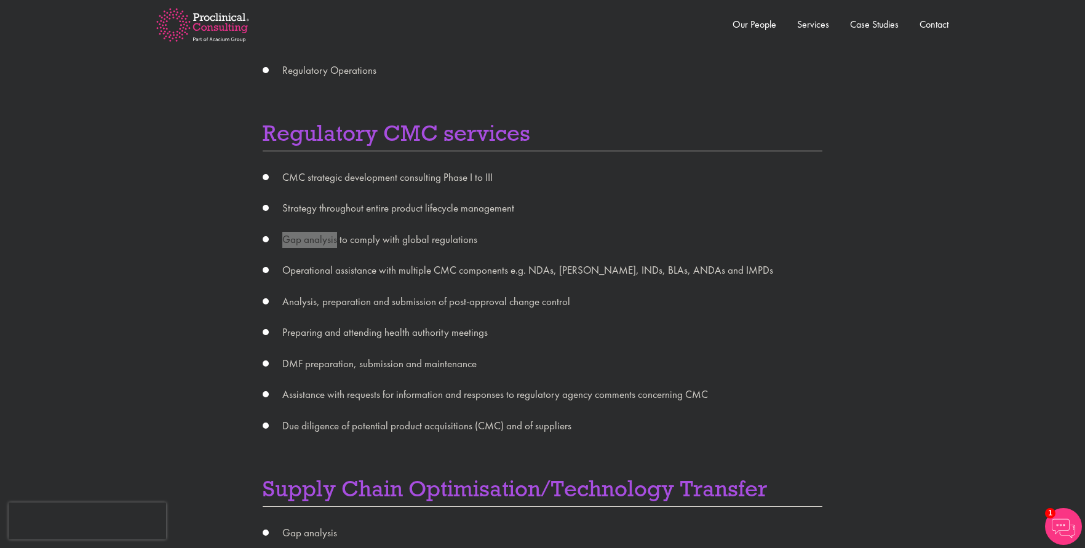
scroll to position [800, 0]
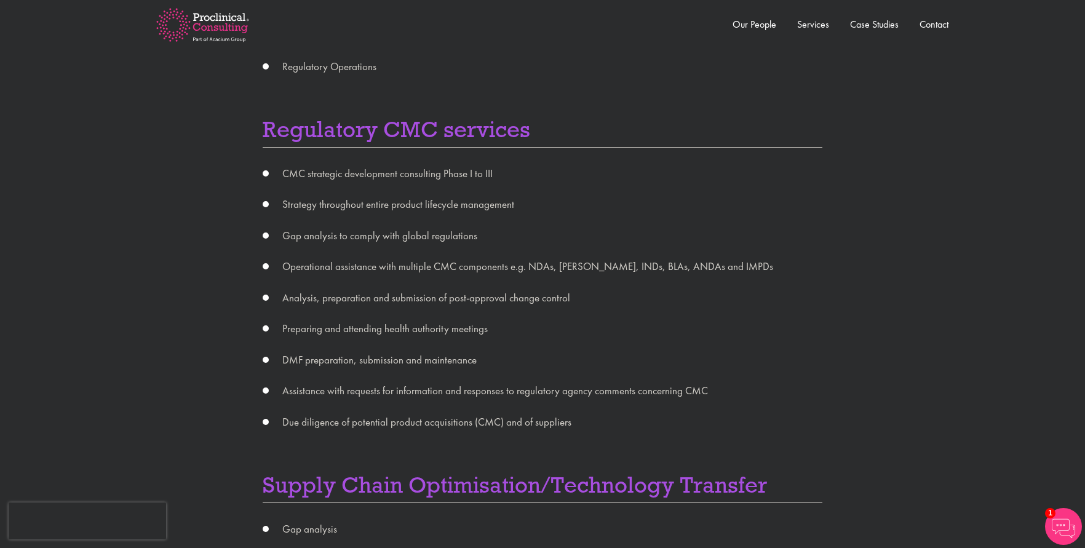
drag, startPoint x: 445, startPoint y: 289, endPoint x: 450, endPoint y: 294, distance: 7.0
click at [445, 289] on ul "CMC strategic development consulting Phase I to III Strategy throughout entire …" at bounding box center [543, 298] width 560 height 265
click at [587, 306] on ul "CMC strategic development consulting Phase I to III Strategy throughout entire …" at bounding box center [543, 298] width 560 height 265
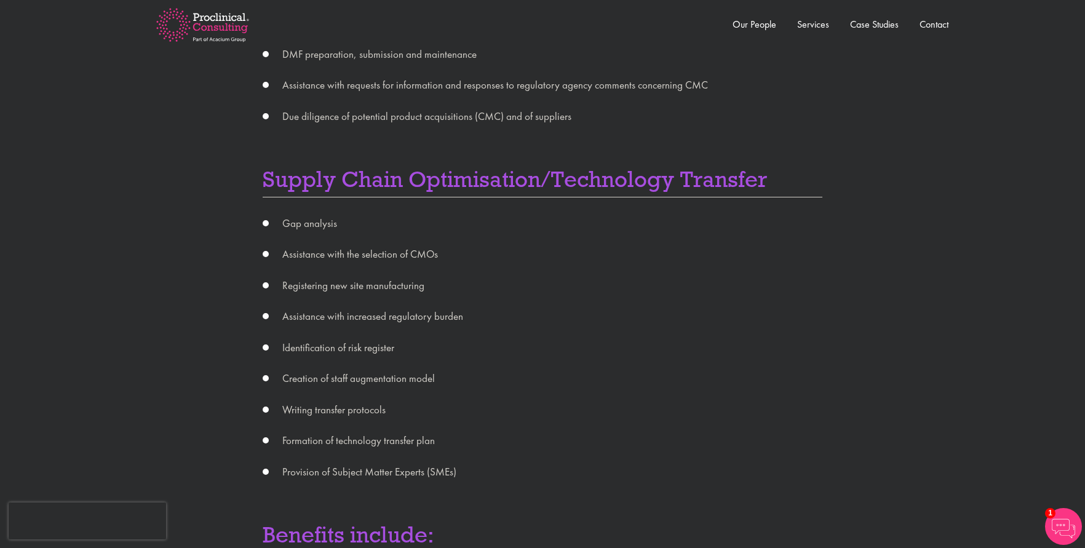
scroll to position [1107, 0]
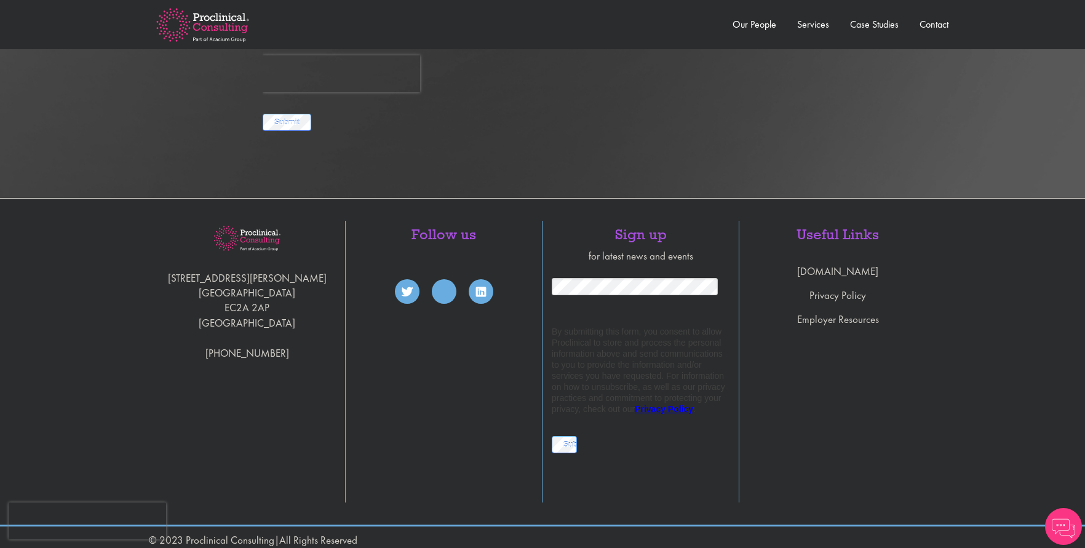
scroll to position [2519, 0]
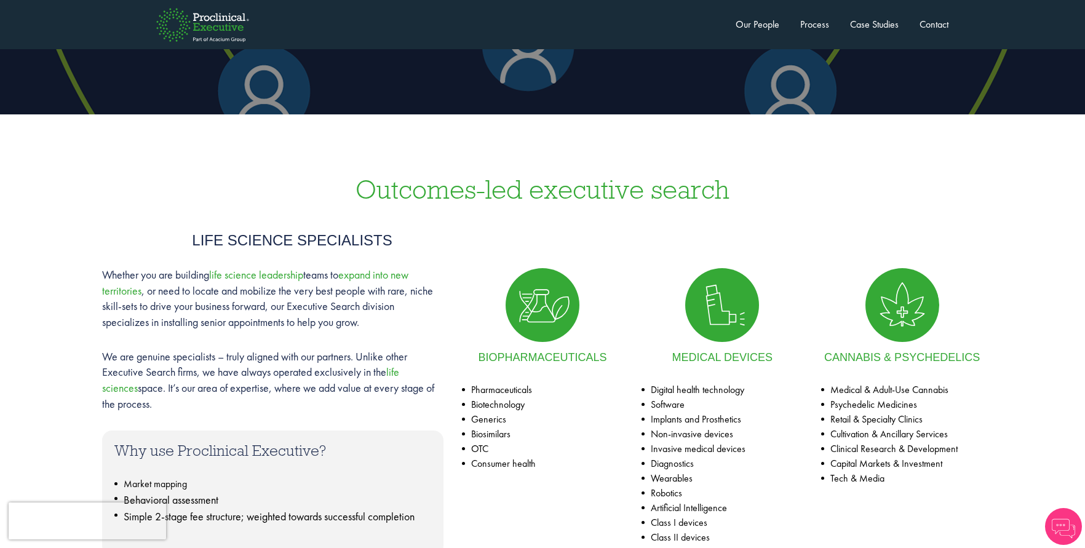
scroll to position [431, 0]
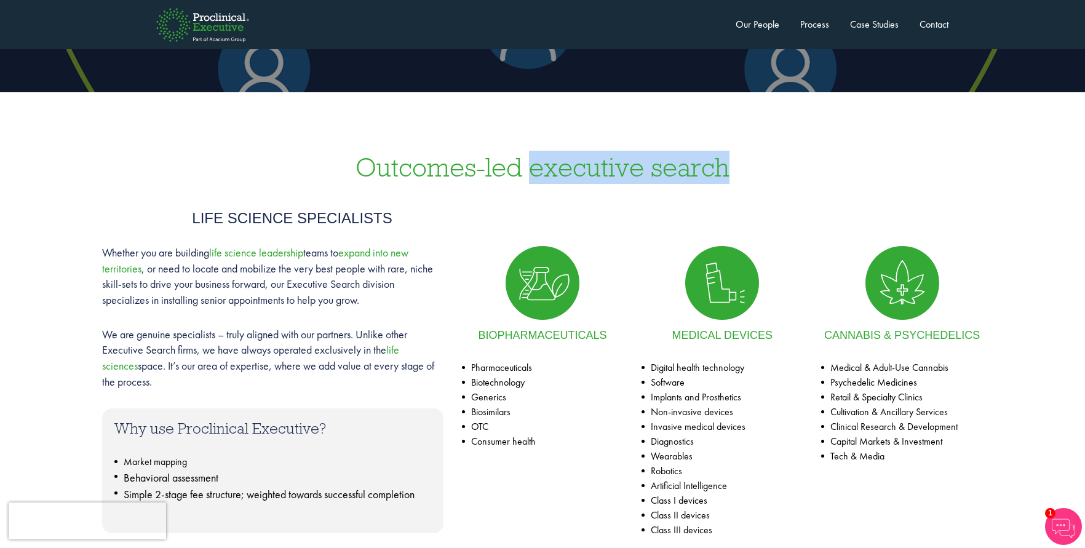
drag, startPoint x: 559, startPoint y: 169, endPoint x: 616, endPoint y: 177, distance: 58.4
click at [728, 167] on h3 "Outcomes-led executive search" at bounding box center [542, 167] width 1061 height 27
copy h3 "executive search"
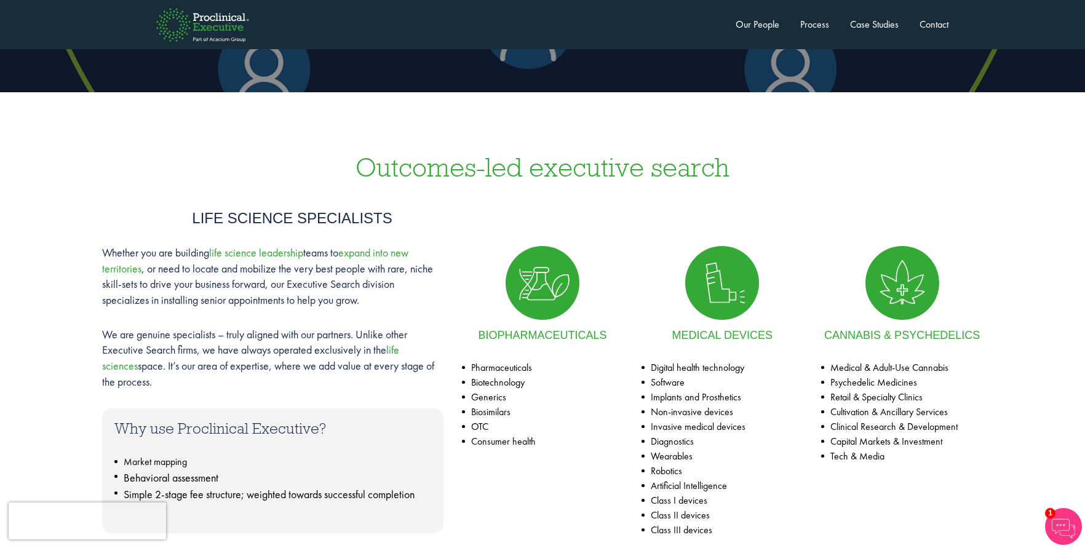
drag, startPoint x: 444, startPoint y: 223, endPoint x: 427, endPoint y: 213, distance: 19.5
click at [442, 223] on h4 "Life science specialists" at bounding box center [362, 218] width 341 height 16
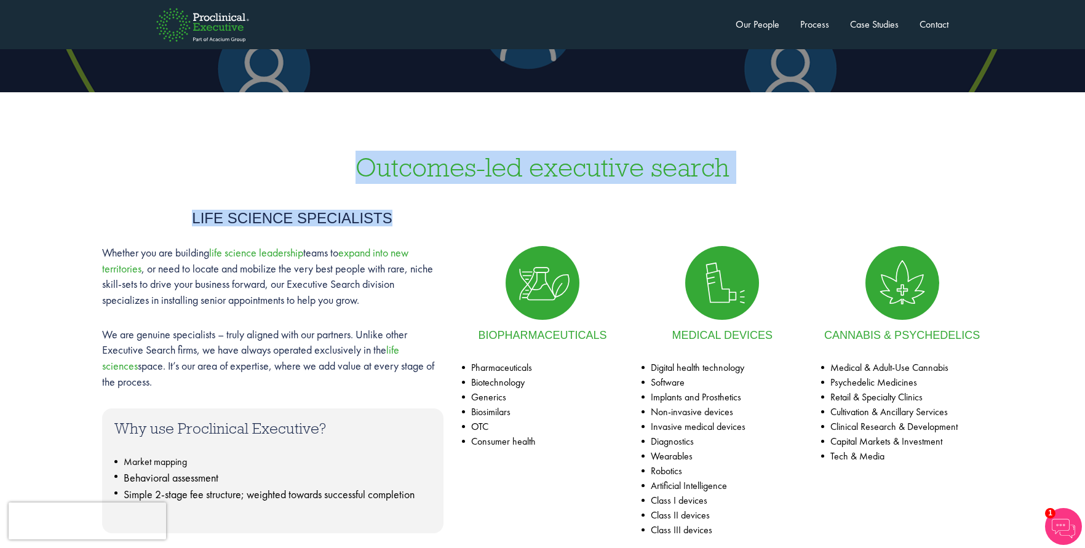
drag, startPoint x: 337, startPoint y: 153, endPoint x: 527, endPoint y: 209, distance: 198.0
click at [503, 199] on div "Outcomes-led executive search Life science specialists Whether you are building…" at bounding box center [542, 368] width 1085 height 552
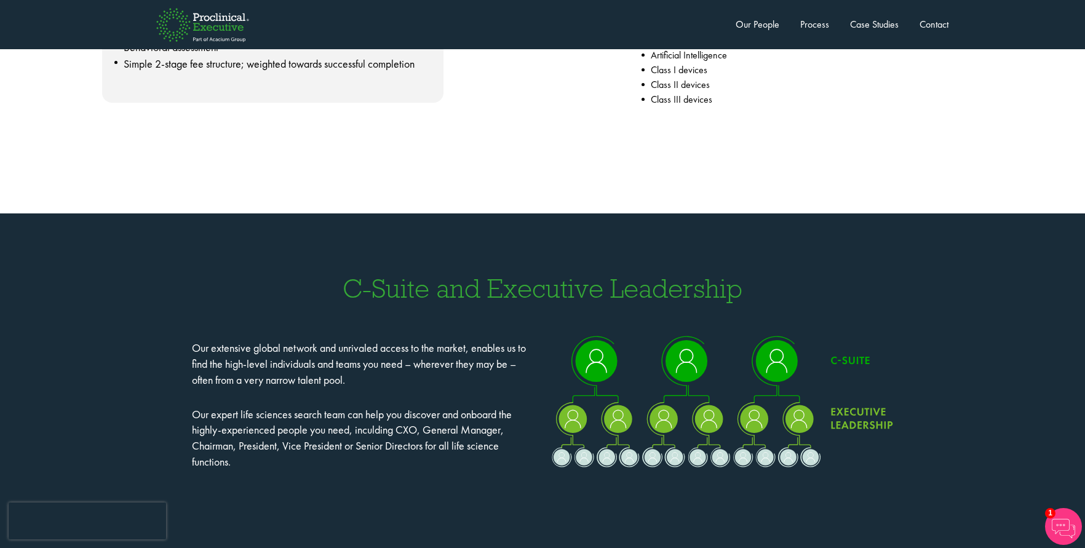
scroll to position [492, 0]
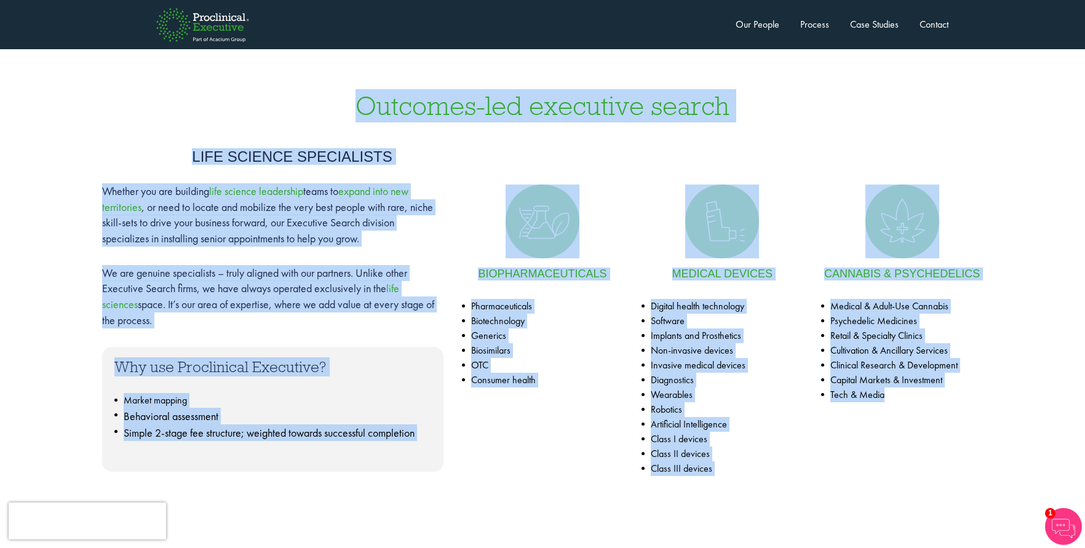
click at [1008, 431] on div "Whether you are building life science leadership teams to expand into [GEOGRAPH…" at bounding box center [542, 333] width 1079 height 324
copy div "Loremips-dol sitametco adipis Elit seddoei temporincid Utlabor etd mag aliquaen…"
click at [583, 366] on li "OTC" at bounding box center [542, 365] width 161 height 15
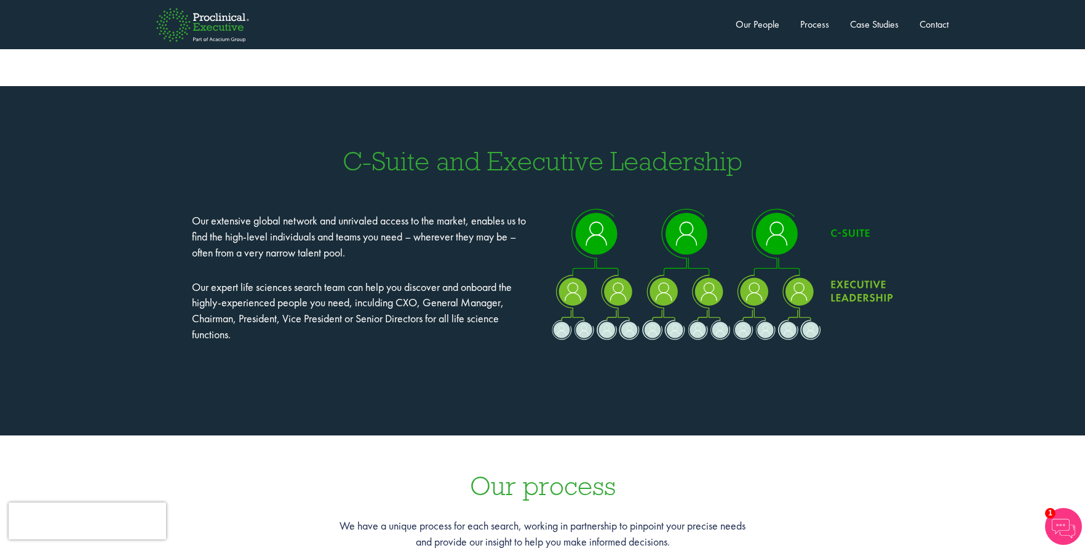
scroll to position [984, 0]
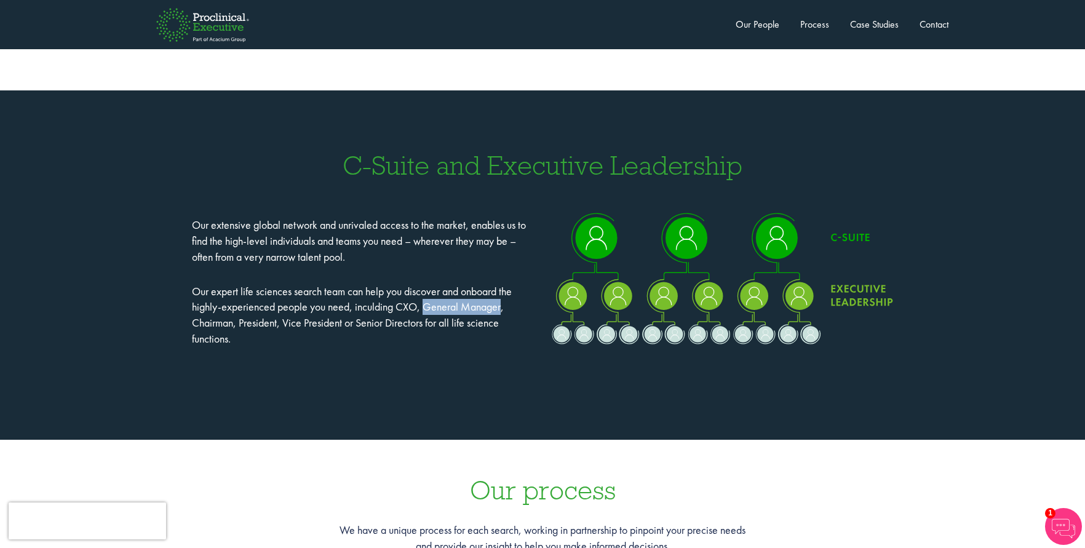
drag, startPoint x: 426, startPoint y: 306, endPoint x: 505, endPoint y: 309, distance: 79.4
click at [505, 309] on p "Our expert life sciences search team can help you discover and onboard the high…" at bounding box center [362, 315] width 341 height 63
copy p "General Manager"
drag, startPoint x: 415, startPoint y: 167, endPoint x: 408, endPoint y: 164, distance: 6.9
click at [415, 167] on h3 "C-Suite and Executive Leadership" at bounding box center [542, 165] width 1061 height 27
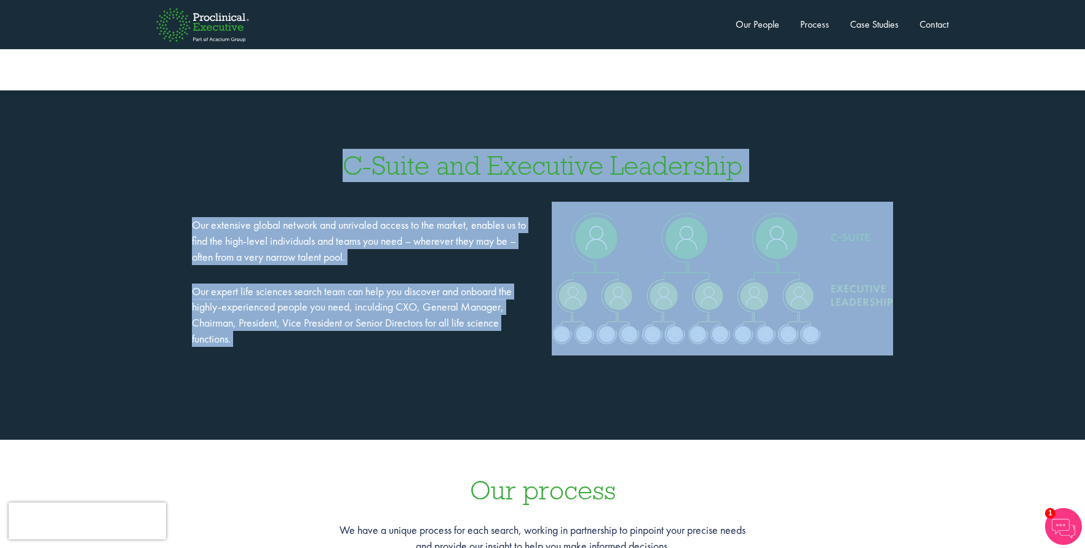
drag, startPoint x: 347, startPoint y: 159, endPoint x: 864, endPoint y: 322, distance: 542.4
click at [864, 322] on div "C-Suite and Executive Leadership Our extensive global network and unrivaled acc…" at bounding box center [542, 259] width 1061 height 214
click at [351, 206] on div "Our extensive global network and unrivaled access to the market, enables us to …" at bounding box center [363, 274] width 360 height 145
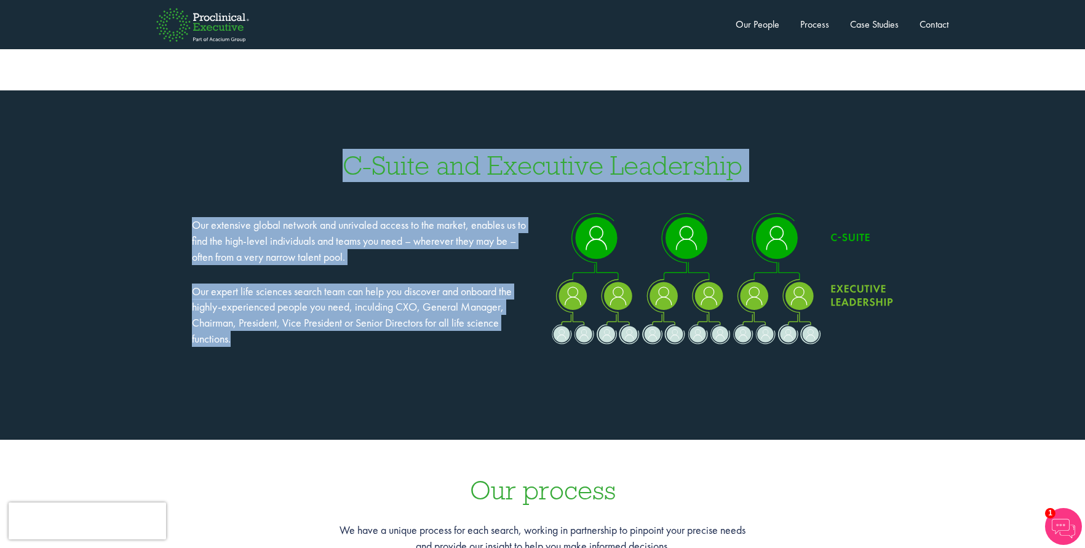
drag, startPoint x: 335, startPoint y: 165, endPoint x: 450, endPoint y: 338, distance: 208.0
click at [450, 338] on div "C-Suite and Executive Leadership Our extensive global network and unrivaled acc…" at bounding box center [542, 259] width 1061 height 214
copy div "C-Suite and Executive Leadership Our extensive global network and unrivaled acc…"
click at [330, 293] on p "Our expert life sciences search team can help you discover and onboard the high…" at bounding box center [362, 315] width 341 height 63
click at [232, 343] on p "Our expert life sciences search team can help you discover and onboard the high…" at bounding box center [362, 315] width 341 height 63
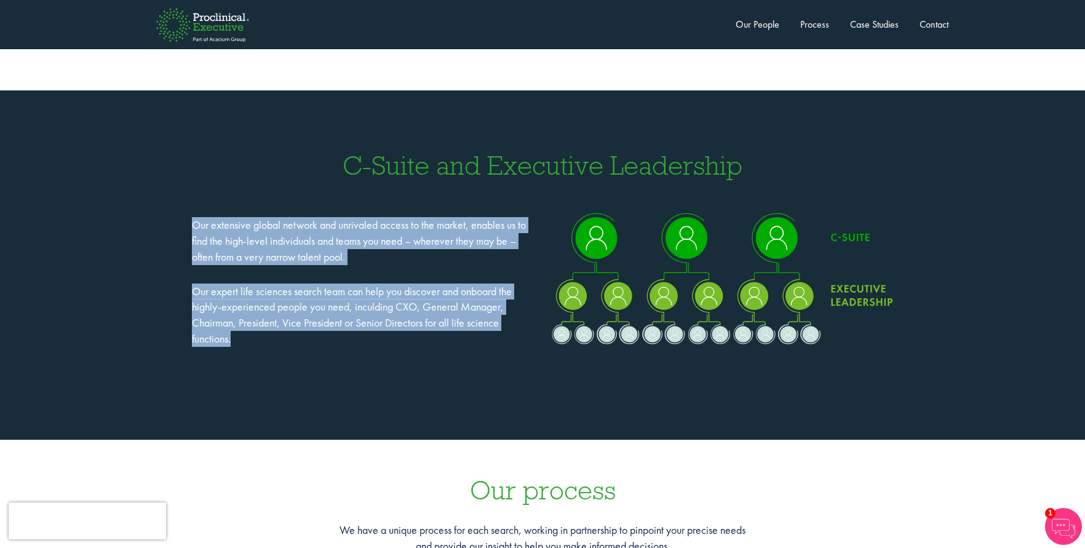
drag, startPoint x: 241, startPoint y: 345, endPoint x: 178, endPoint y: 230, distance: 131.3
click at [178, 230] on div "Our extensive global network and unrivaled access to the market, enables us to …" at bounding box center [542, 284] width 1079 height 164
copy div "Our extensive global network and unrivaled access to the market, enables us to …"
click at [278, 354] on div "Our extensive global network and unrivaled access to the market, enables us to …" at bounding box center [542, 284] width 1079 height 164
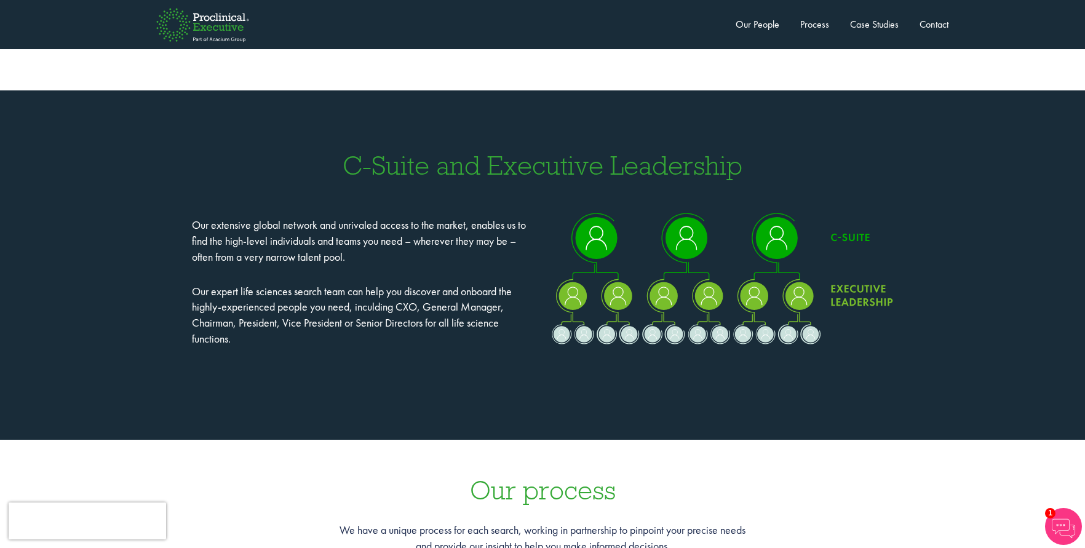
drag, startPoint x: 327, startPoint y: 193, endPoint x: 237, endPoint y: 211, distance: 91.0
click at [327, 193] on div "C-Suite and Executive Leadership Our extensive global network and unrivaled acc…" at bounding box center [542, 259] width 1061 height 214
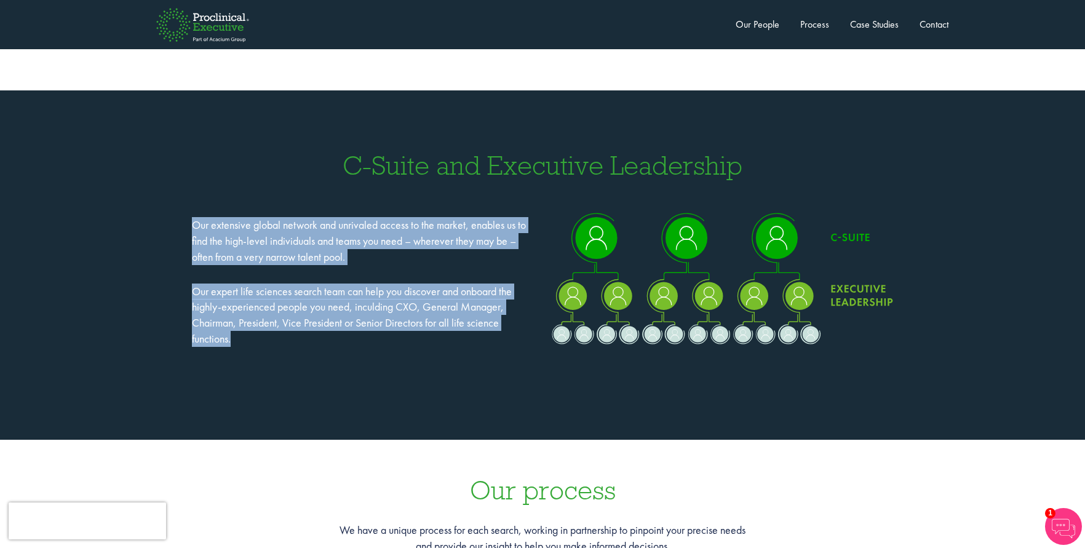
drag, startPoint x: 217, startPoint y: 239, endPoint x: 295, endPoint y: 361, distance: 145.6
click at [295, 361] on div "Our extensive global network and unrivaled access to the market, enables us to …" at bounding box center [542, 284] width 1079 height 164
copy div "Our extensive global network and unrivaled access to the market, enables us to …"
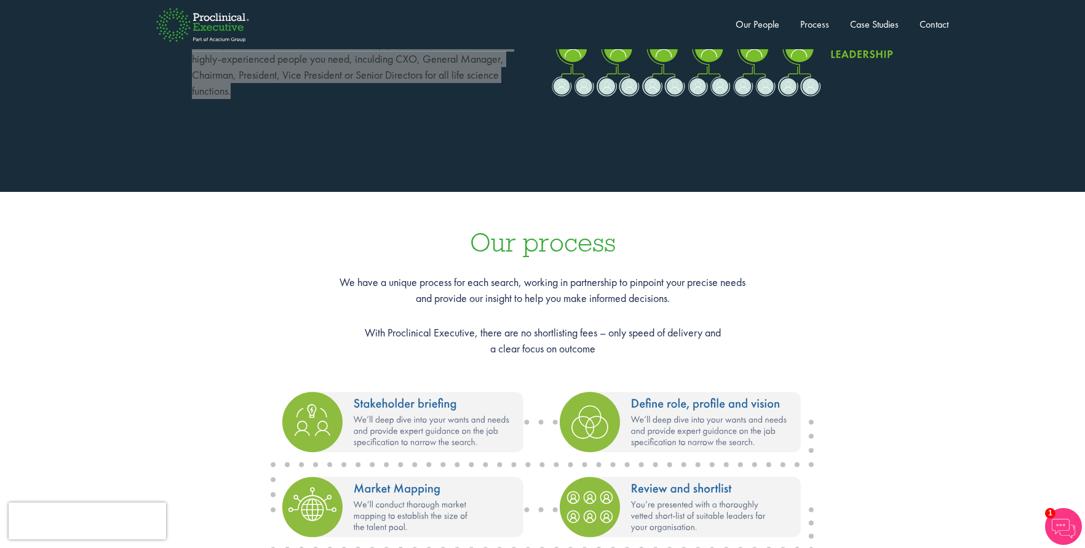
scroll to position [1230, 0]
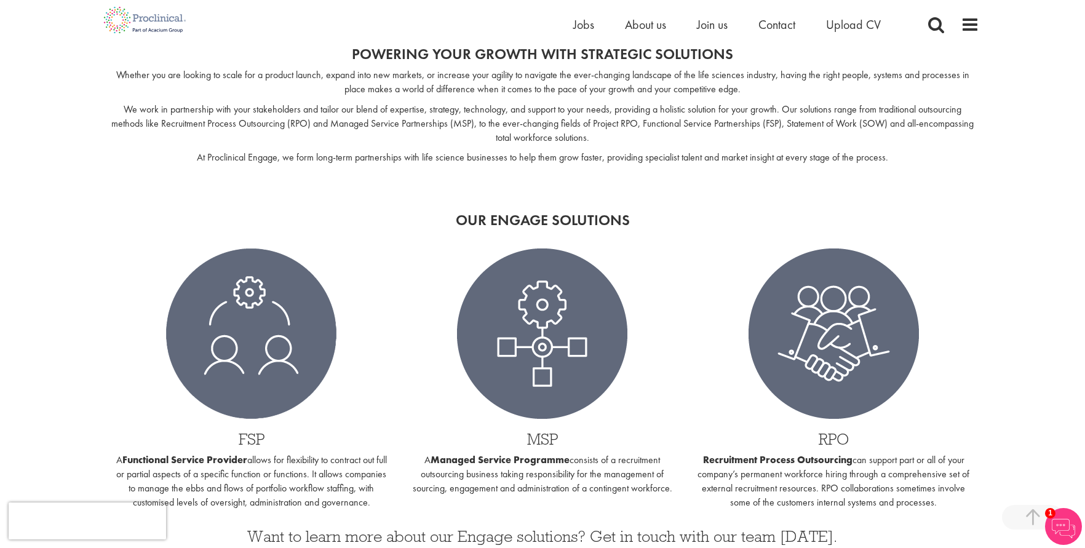
scroll to position [1046, 0]
